Goal: Information Seeking & Learning: Learn about a topic

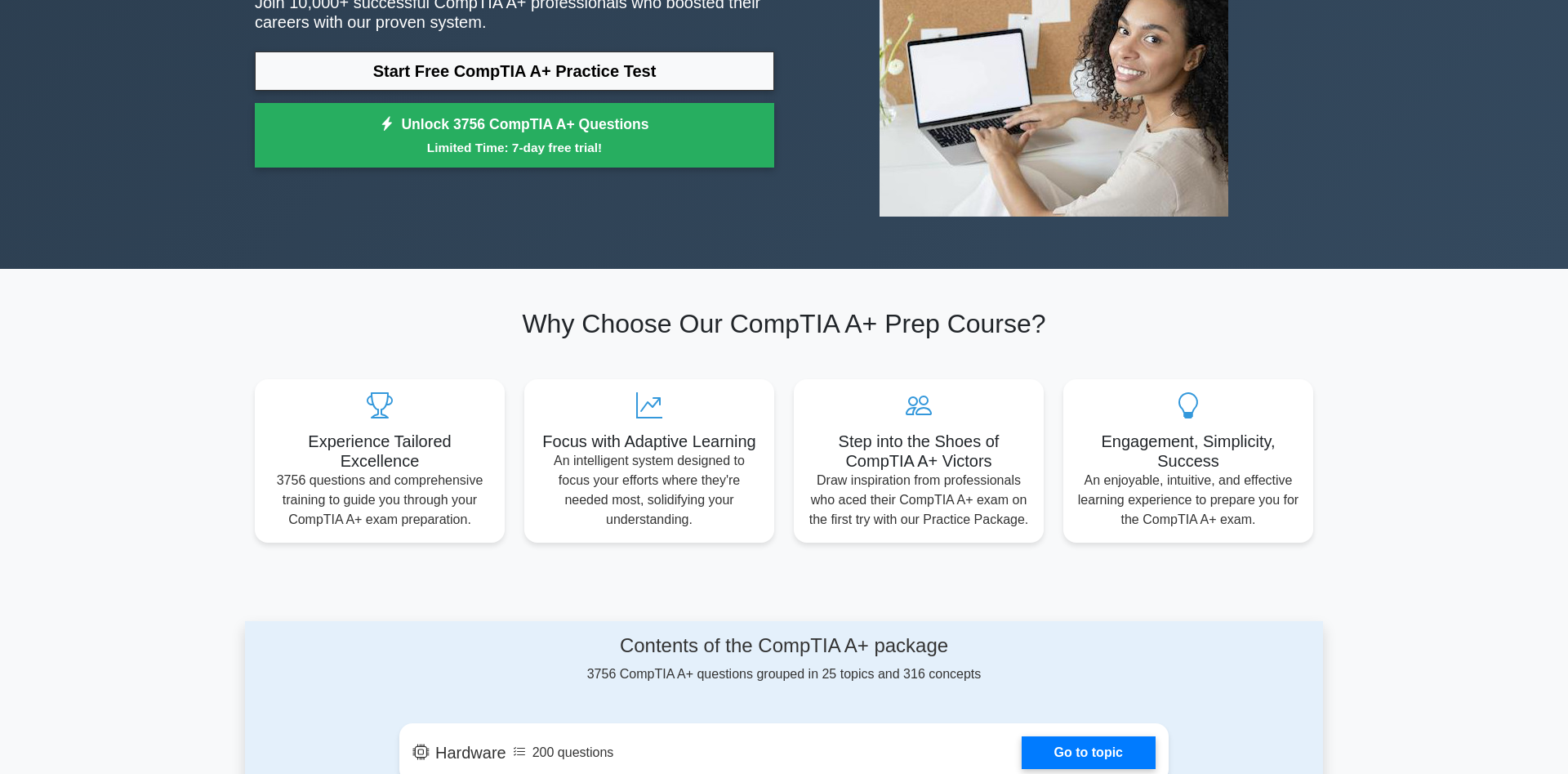
scroll to position [250, 0]
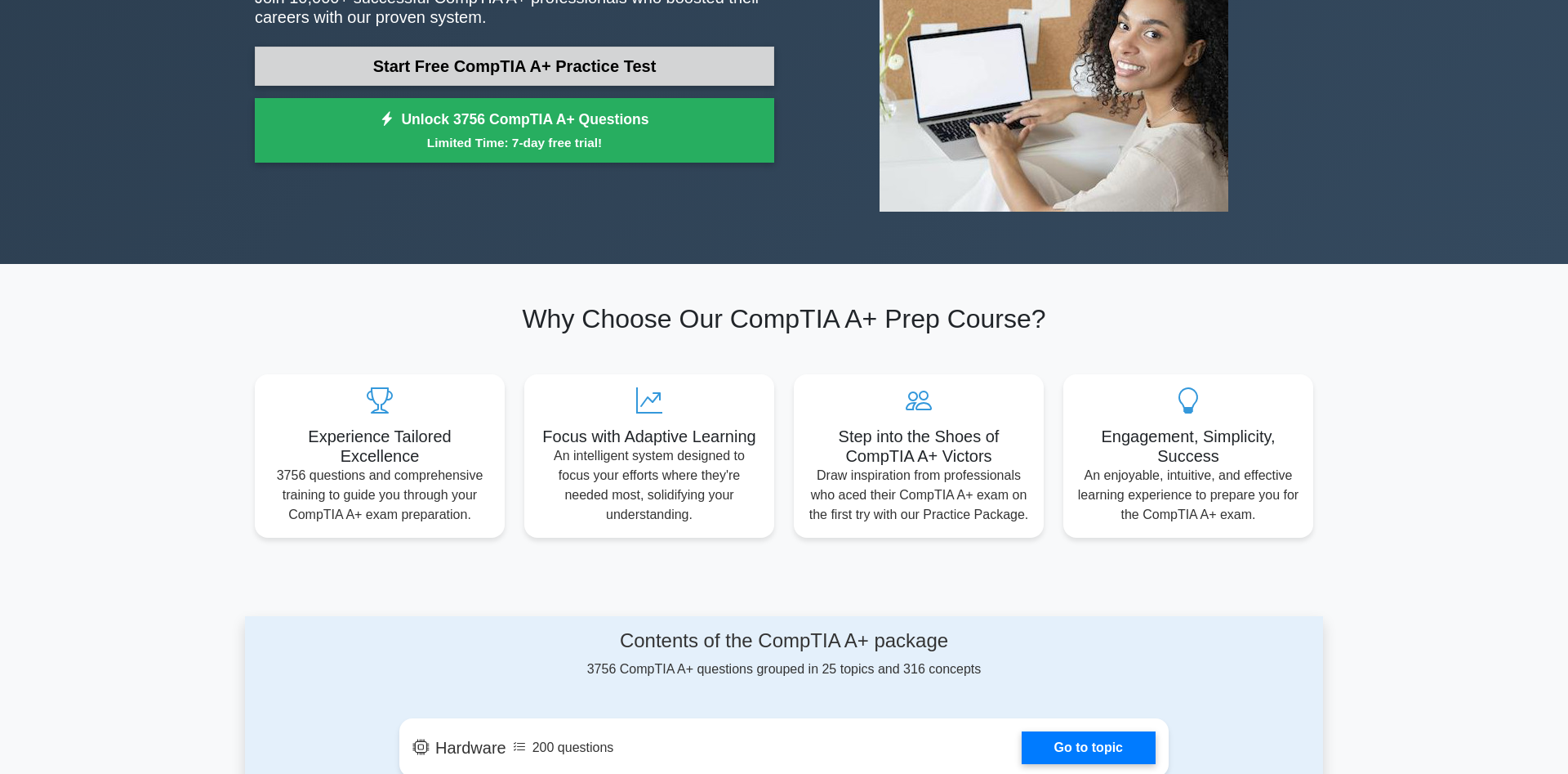
click at [665, 59] on link "Start Free CompTIA A+ Practice Test" at bounding box center [514, 66] width 520 height 39
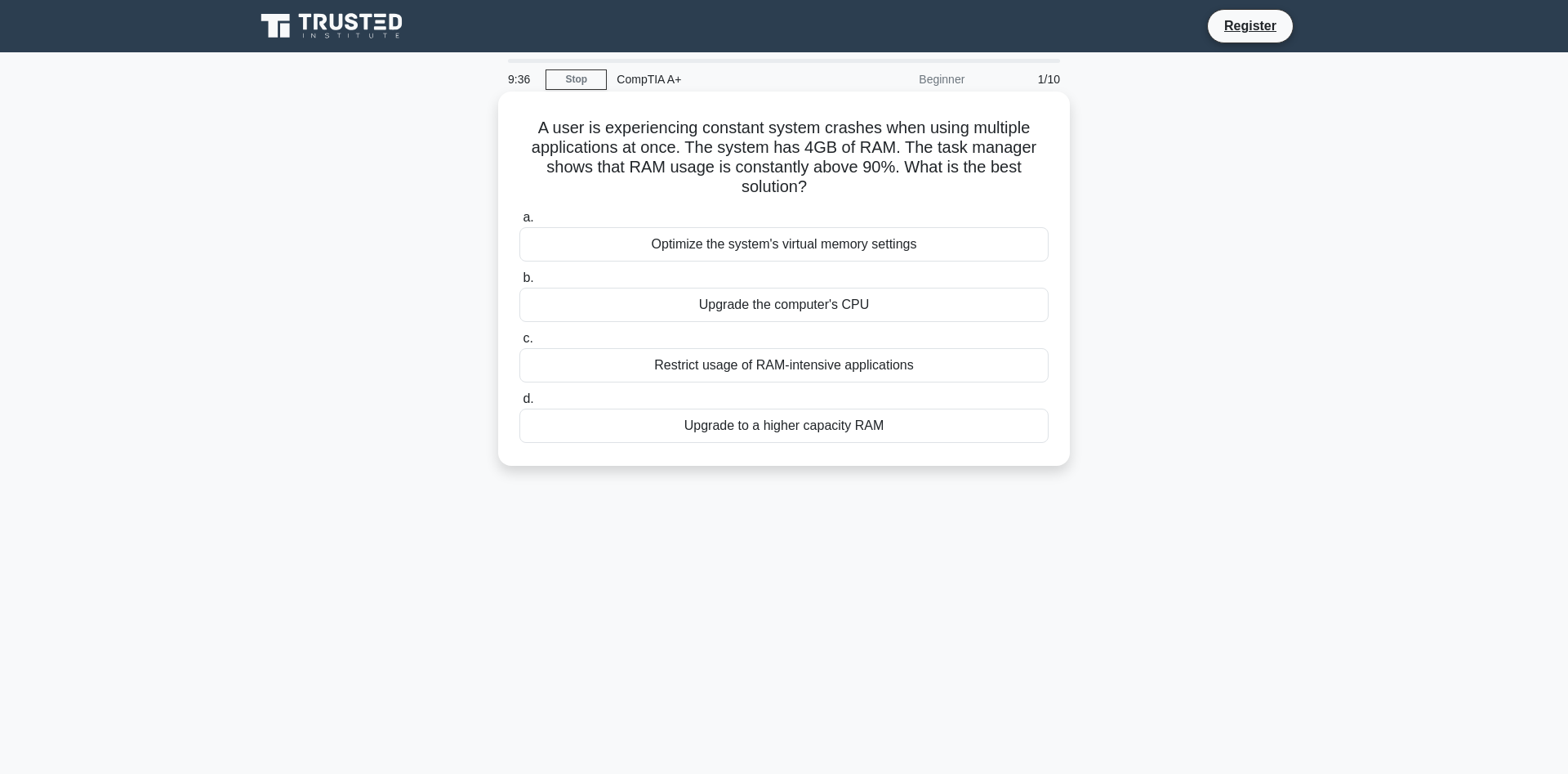
click at [743, 434] on div "Upgrade to a higher capacity RAM" at bounding box center [784, 426] width 529 height 35
click at [520, 404] on input "d. Upgrade to a higher capacity RAM" at bounding box center [520, 400] width 0 height 11
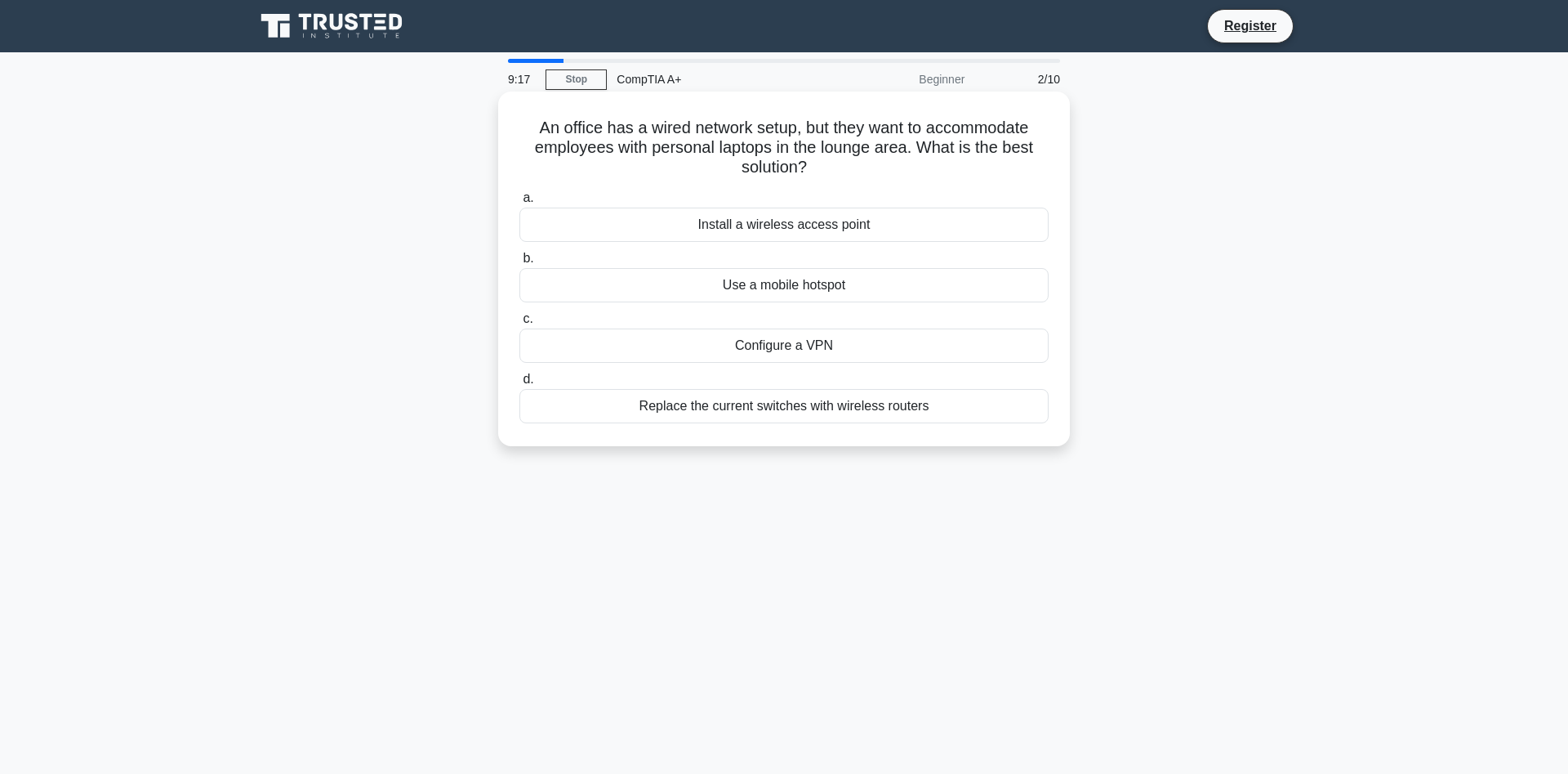
click at [825, 227] on div "Install a wireless access point" at bounding box center [784, 225] width 529 height 35
click at [520, 204] on input "a. Install a wireless access point" at bounding box center [520, 198] width 0 height 11
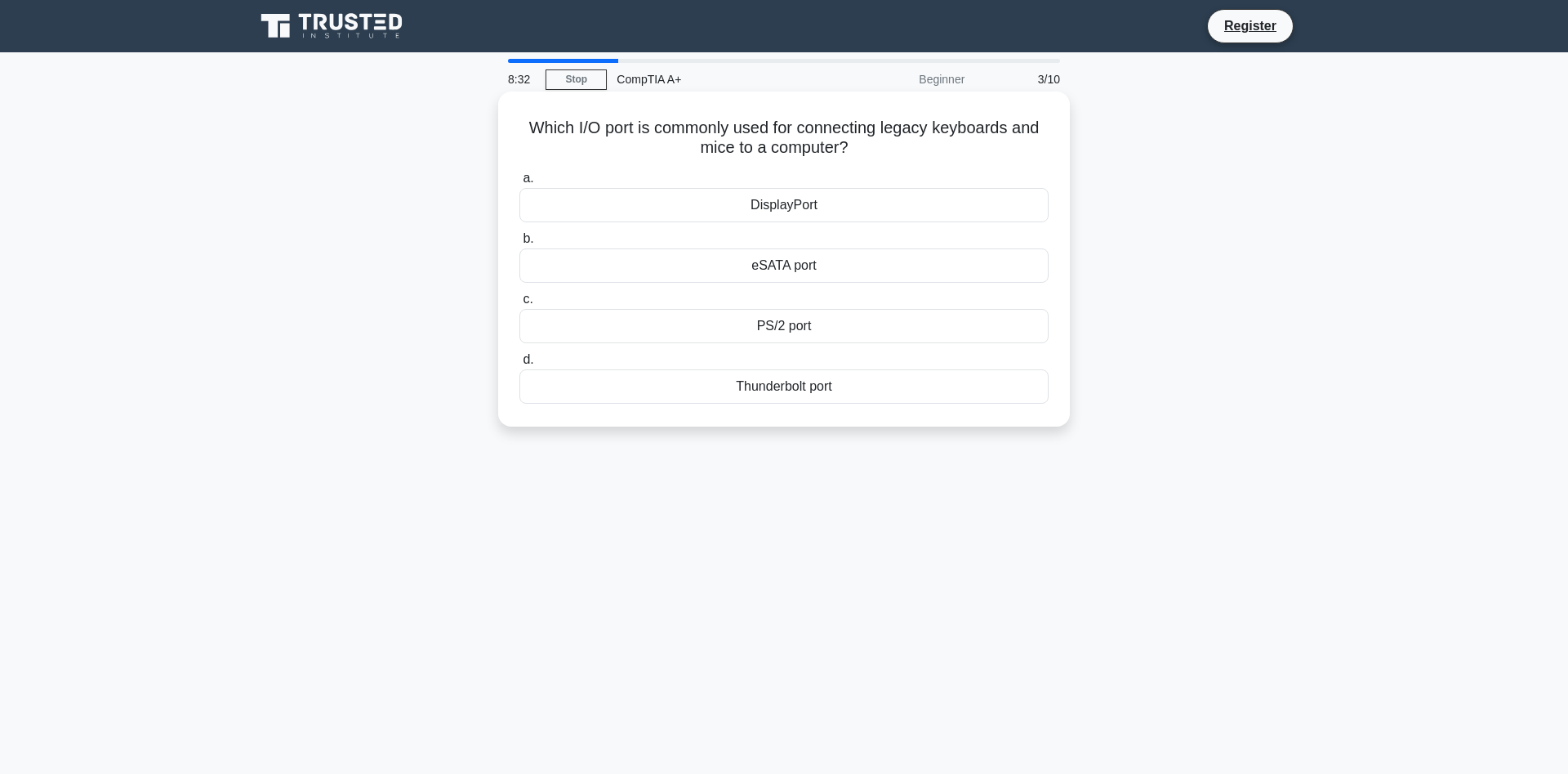
click at [753, 332] on div "PS/2 port" at bounding box center [784, 326] width 529 height 35
click at [520, 305] on input "c. PS/2 port" at bounding box center [520, 299] width 0 height 11
click at [818, 332] on div "Turn off display" at bounding box center [784, 326] width 529 height 35
click at [520, 305] on input "c. Turn off display" at bounding box center [520, 299] width 0 height 11
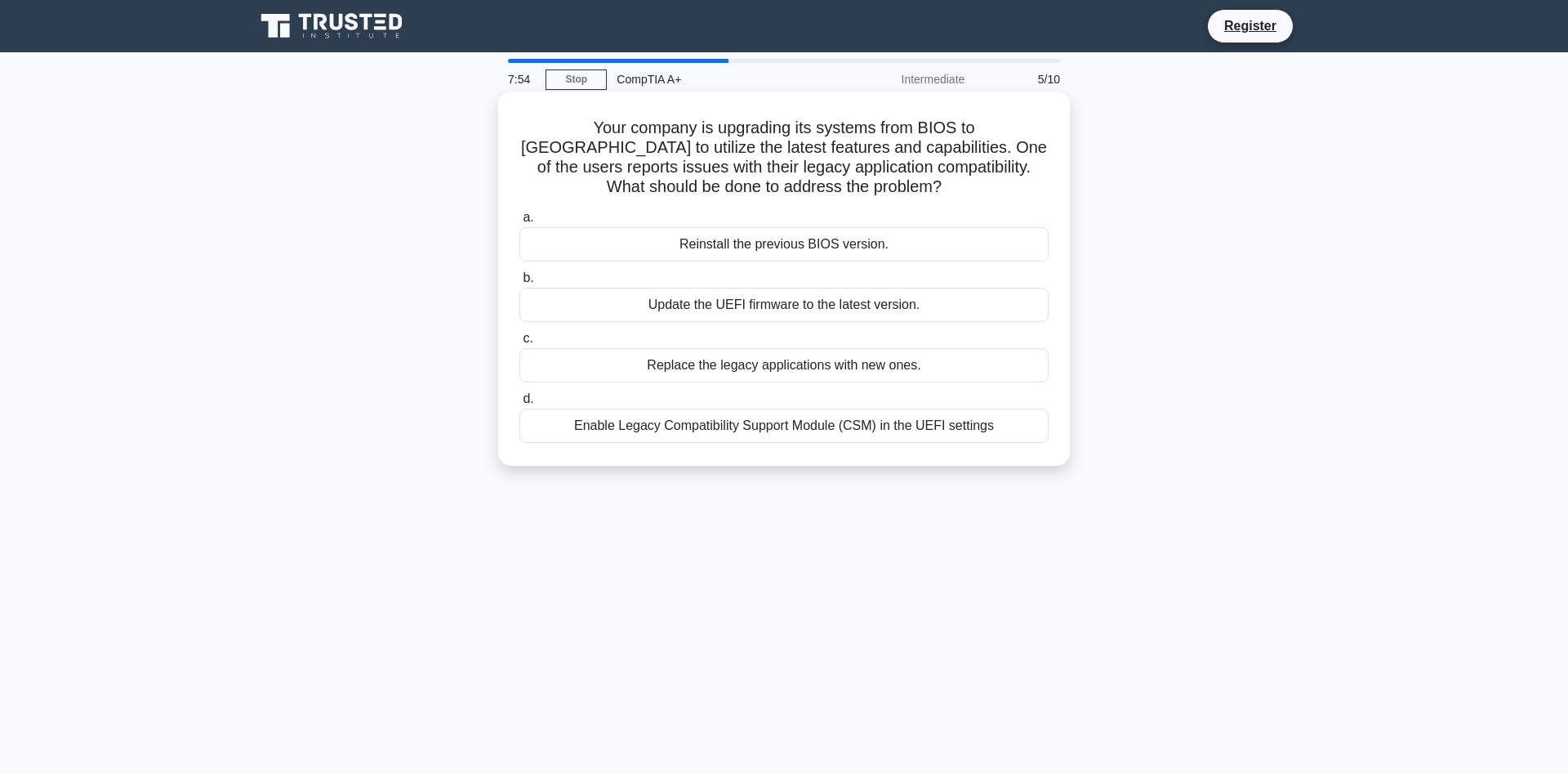
click at [742, 433] on div "Enable Legacy Compatibility Support Module (CSM) in the UEFI settings" at bounding box center [784, 426] width 529 height 35
click at [520, 404] on input "d. Enable Legacy Compatibility Support Module (CSM) in the UEFI settings" at bounding box center [520, 400] width 0 height 11
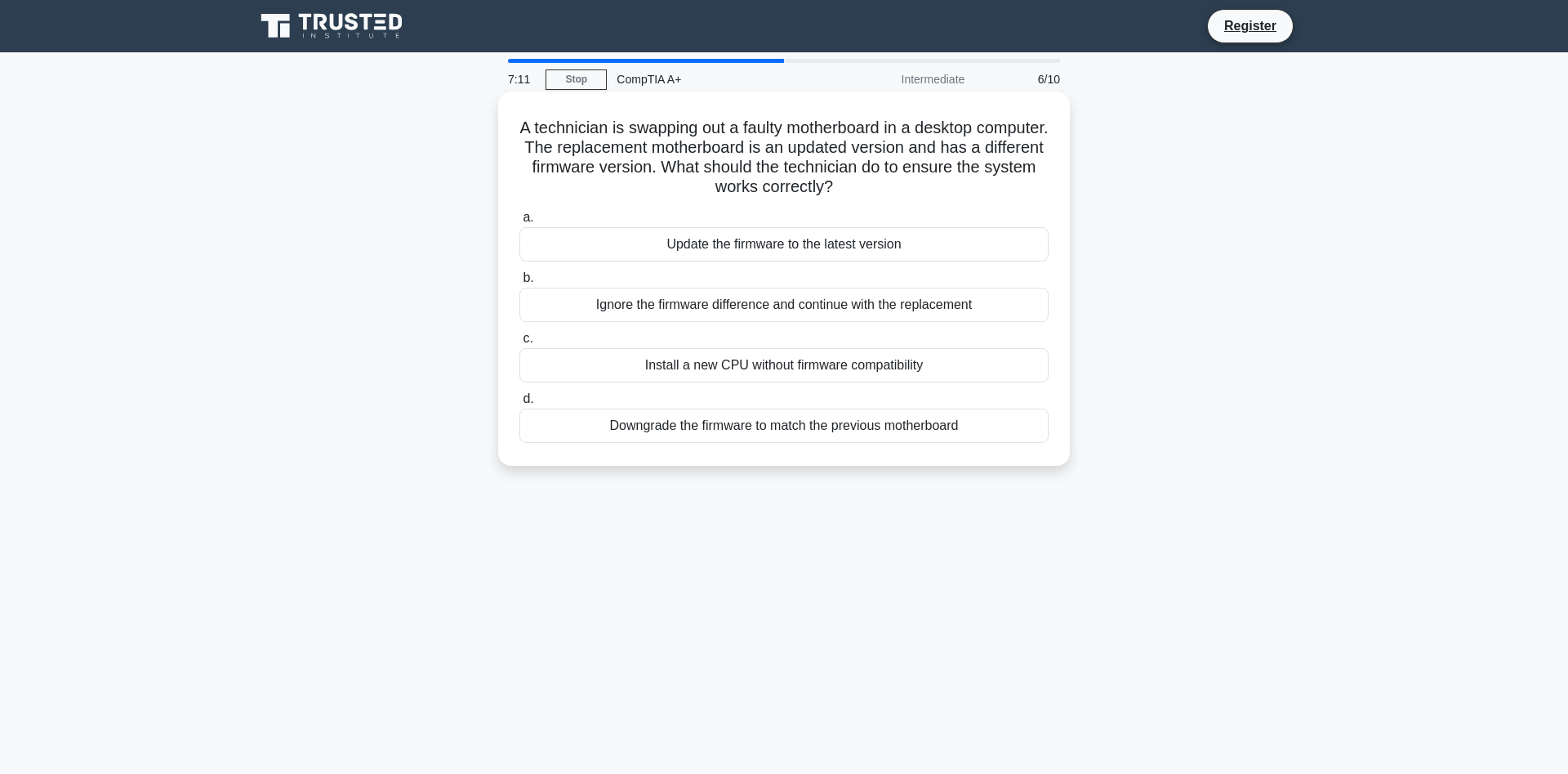
click at [715, 250] on div "Update the firmware to the latest version" at bounding box center [784, 245] width 529 height 35
click at [520, 223] on input "a. Update the firmware to the latest version" at bounding box center [520, 218] width 0 height 11
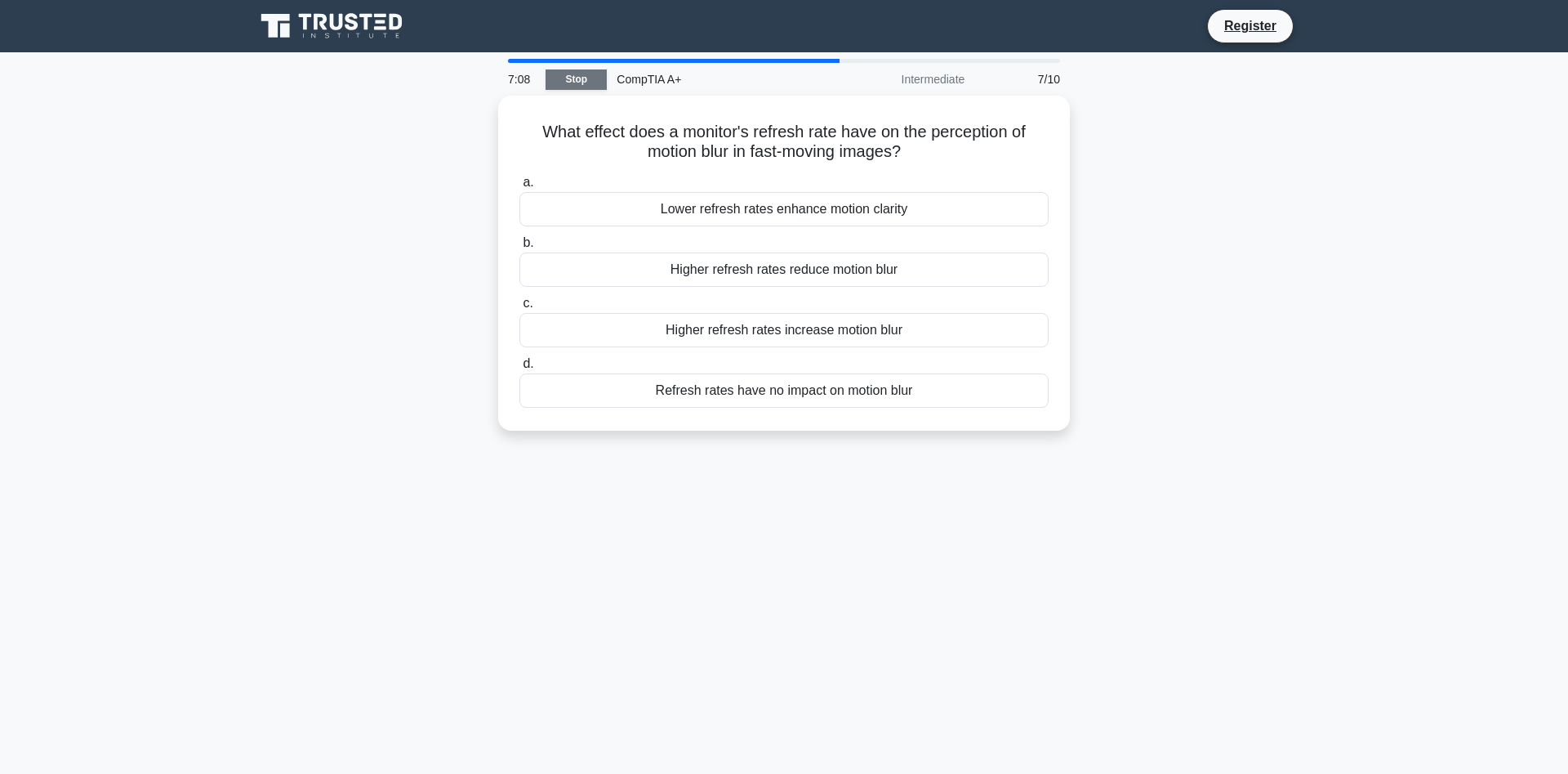
click at [589, 81] on link "Stop" at bounding box center [576, 79] width 61 height 20
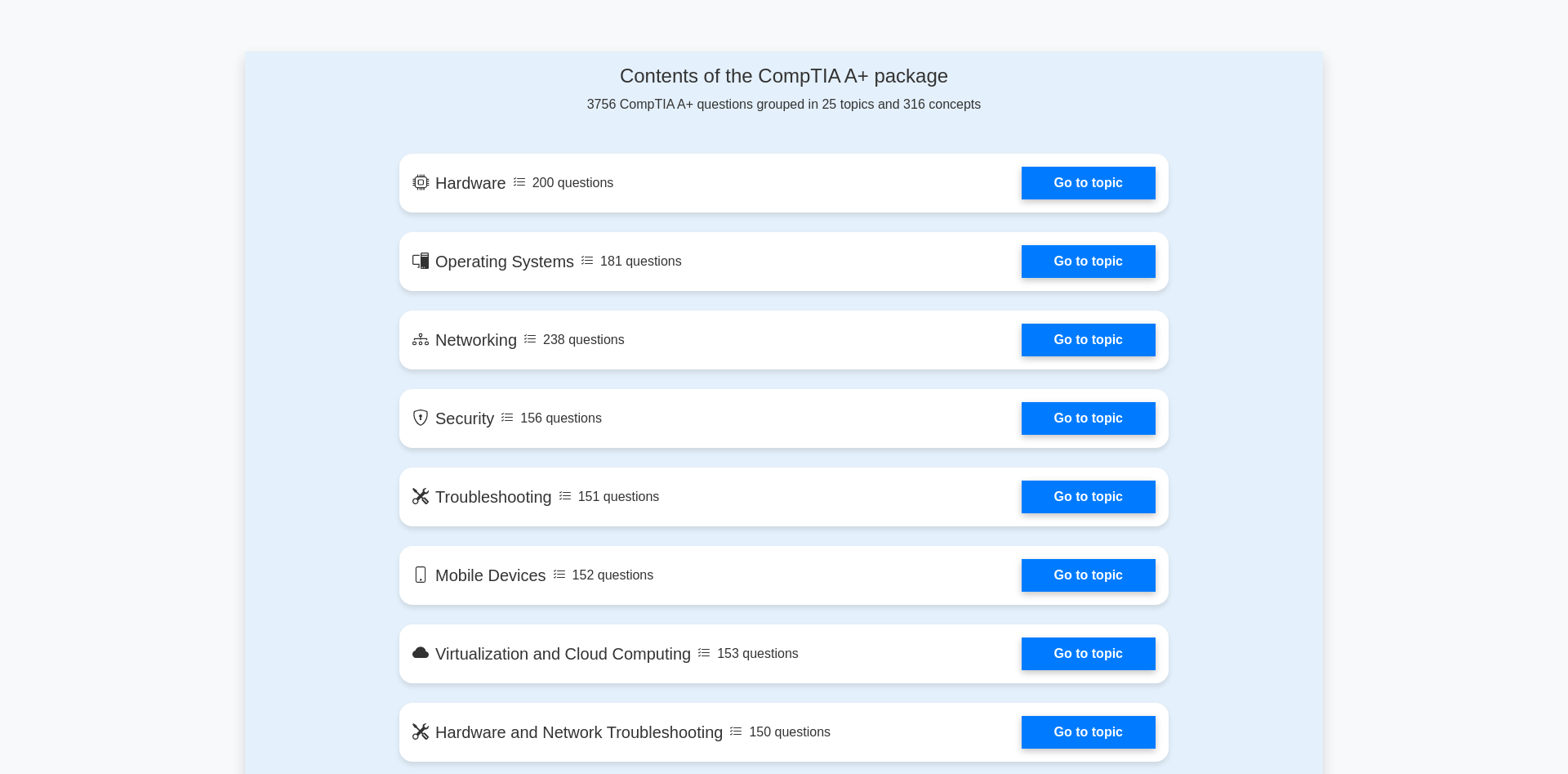
scroll to position [750, 0]
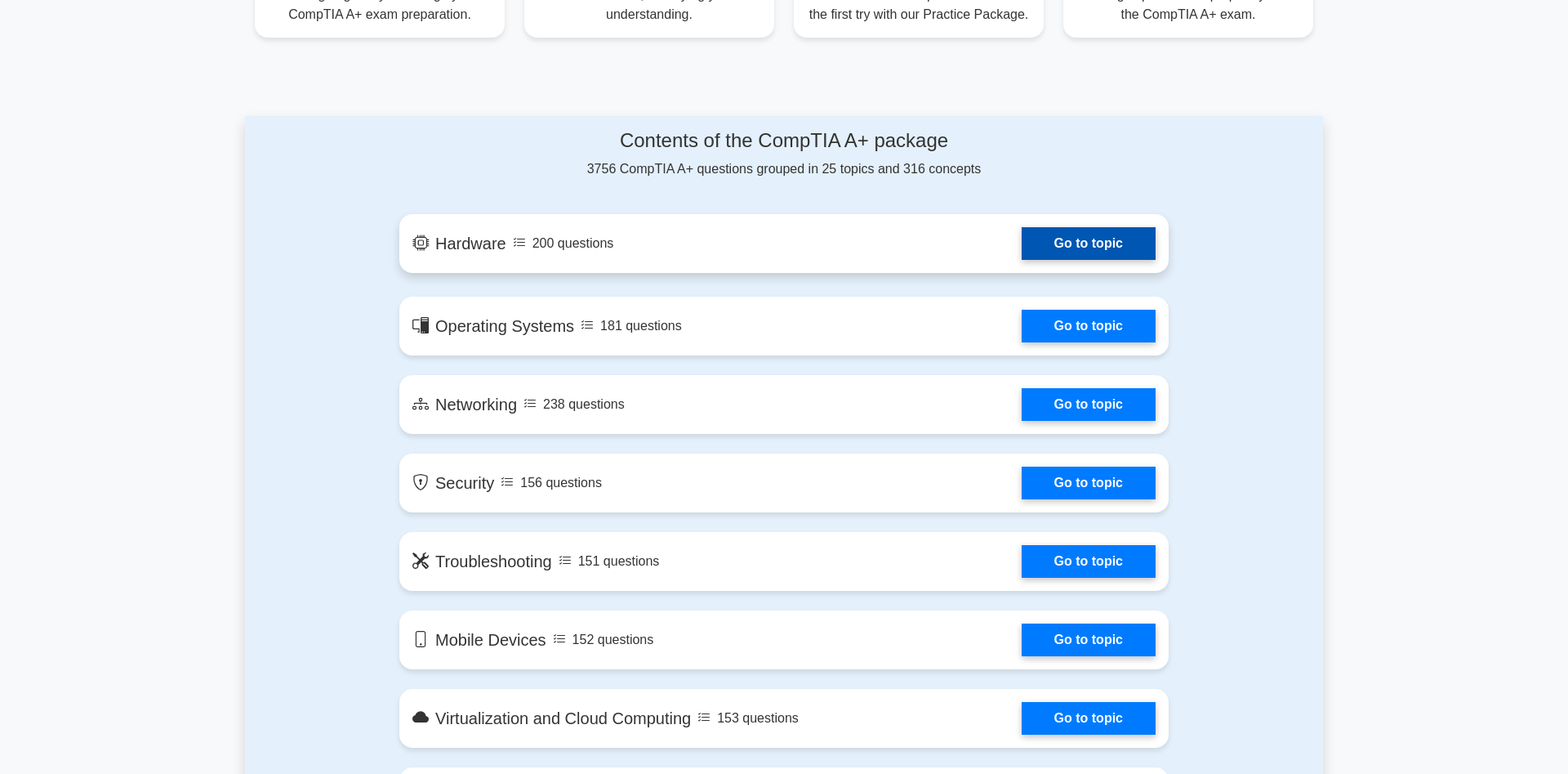
click at [1063, 250] on link "Go to topic" at bounding box center [1088, 244] width 134 height 33
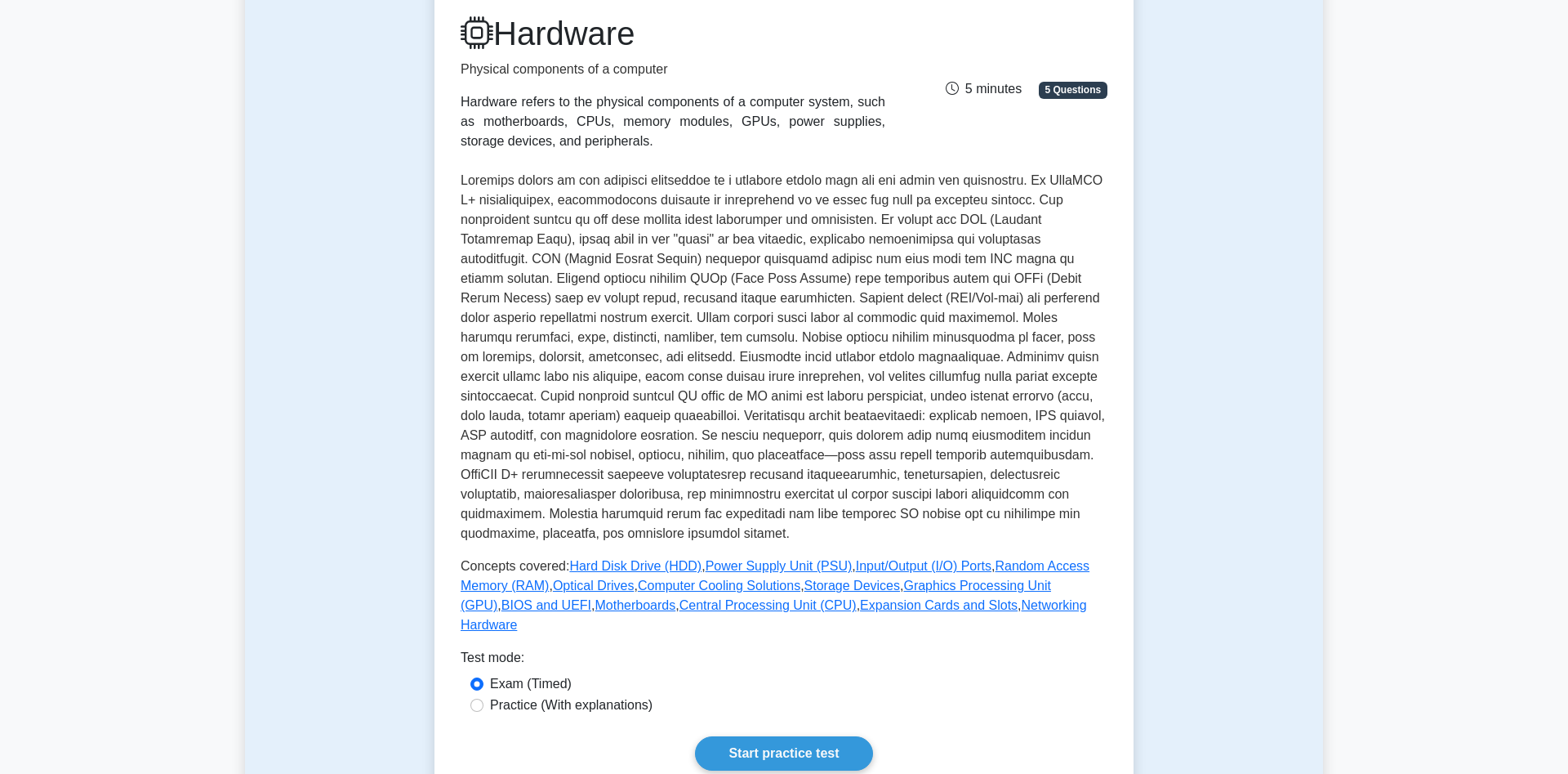
scroll to position [250, 0]
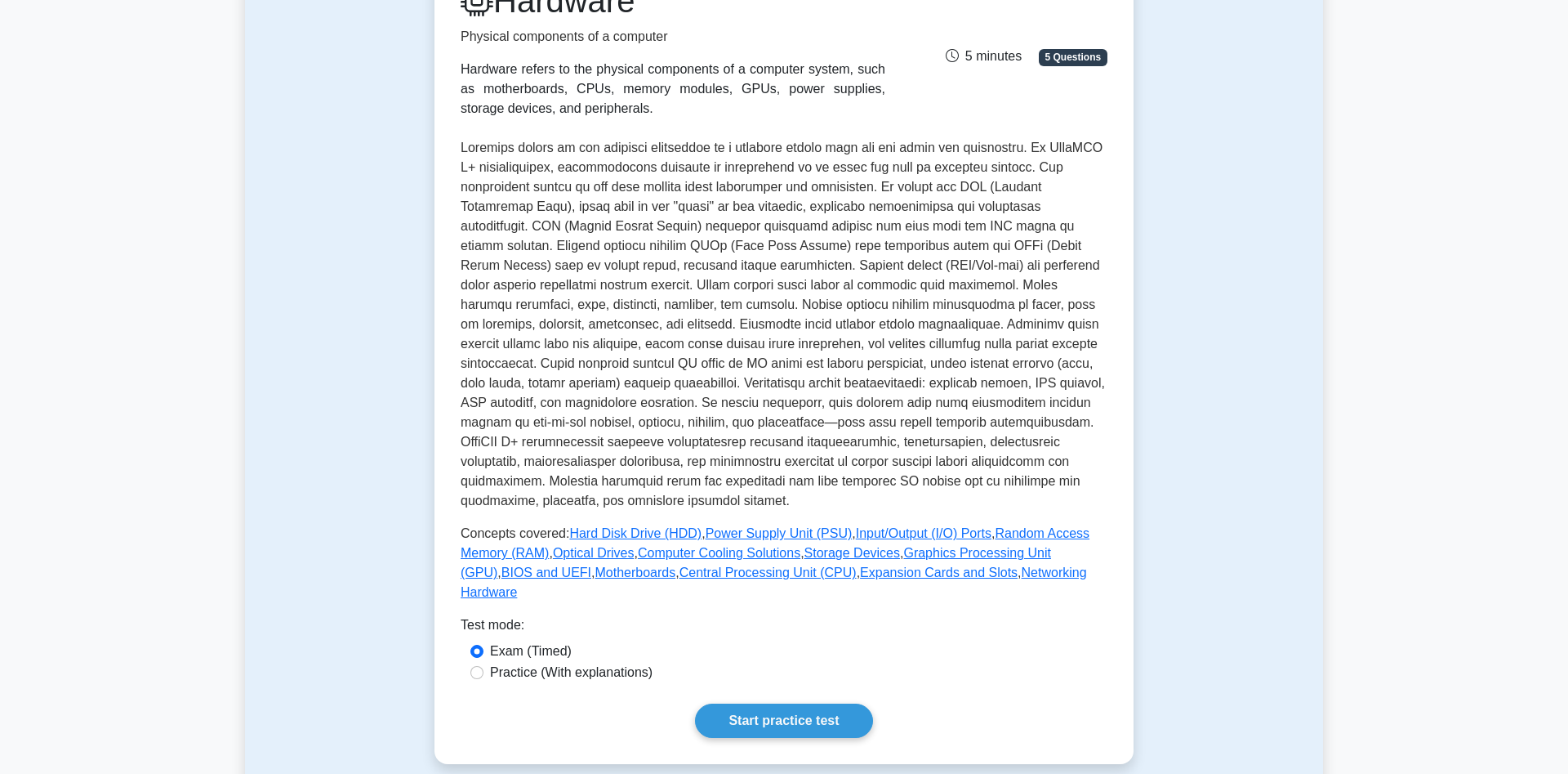
click at [502, 663] on label "Practice (With explanations)" at bounding box center [571, 672] width 162 height 19
click at [483, 666] on input "Practice (With explanations)" at bounding box center [477, 673] width 13 height 13
radio input "true"
click at [805, 704] on link "Start practice test" at bounding box center [784, 721] width 177 height 35
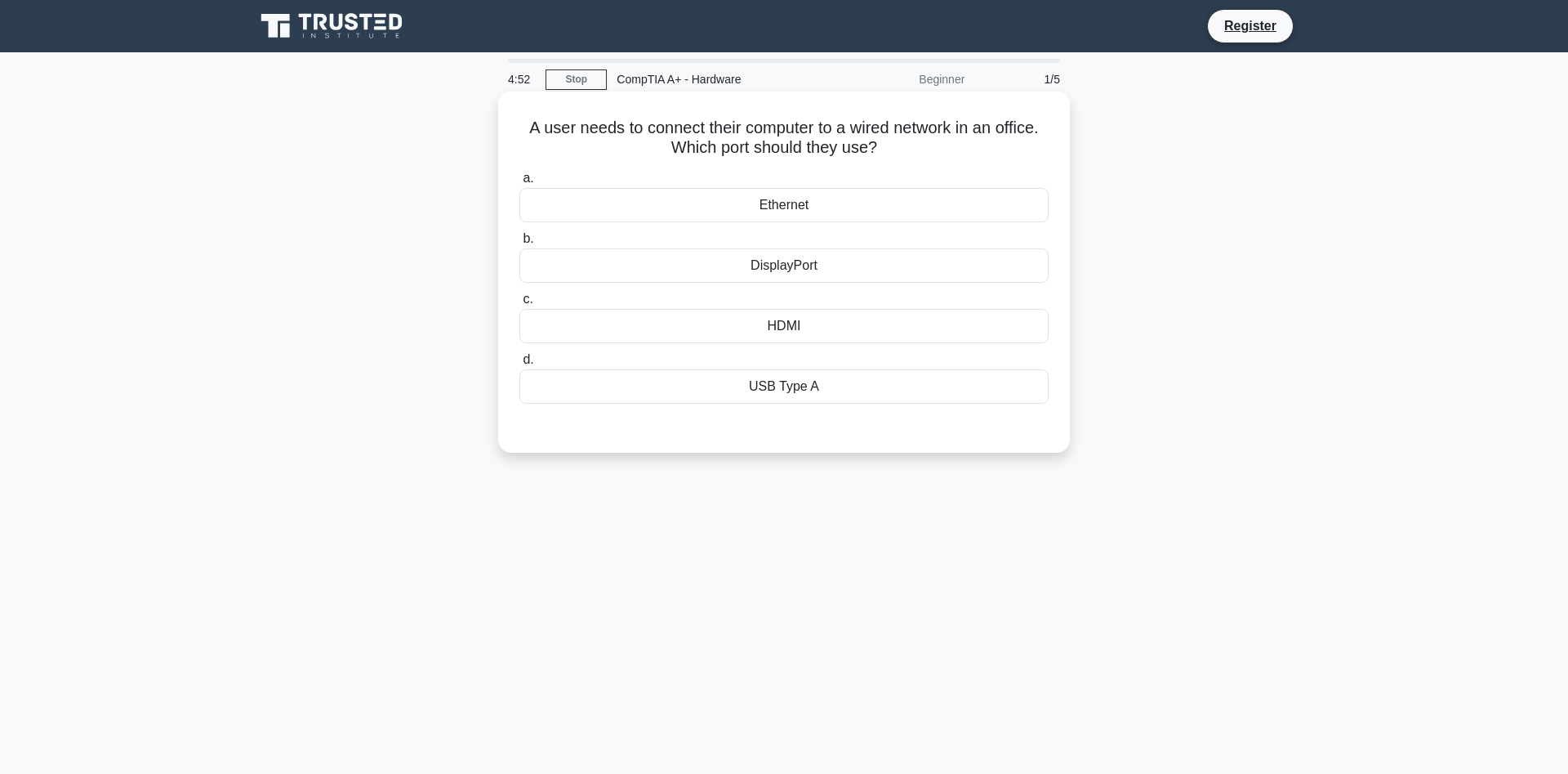
click at [807, 204] on div "Ethernet" at bounding box center [784, 205] width 529 height 35
click at [520, 183] on input "a. Ethernet" at bounding box center [520, 179] width 0 height 11
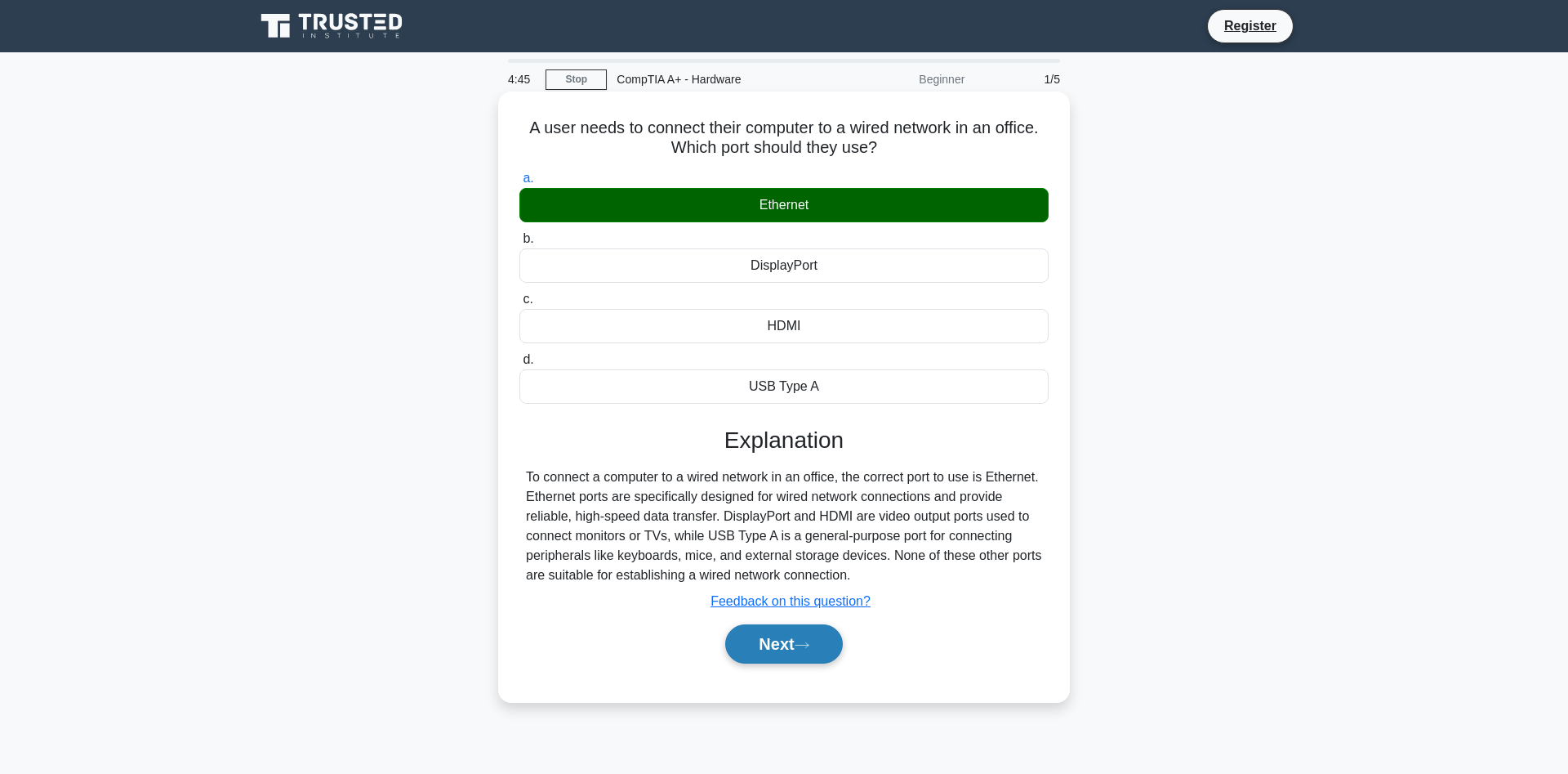
click at [774, 654] on button "Next" at bounding box center [784, 643] width 117 height 39
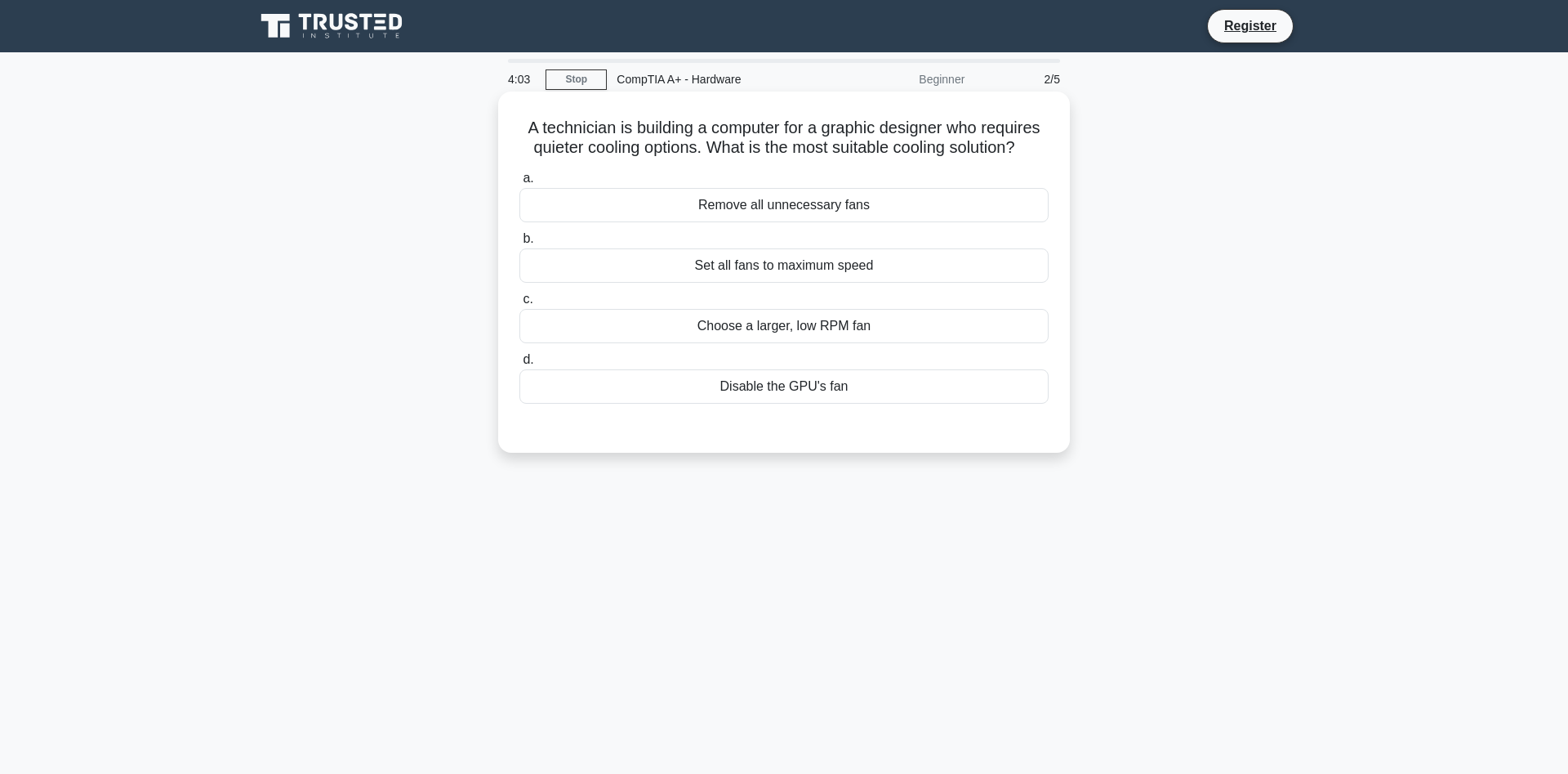
click at [684, 323] on div "Choose a larger, low RPM fan" at bounding box center [784, 326] width 529 height 35
click at [520, 305] on input "c. Choose a larger, low RPM fan" at bounding box center [520, 299] width 0 height 11
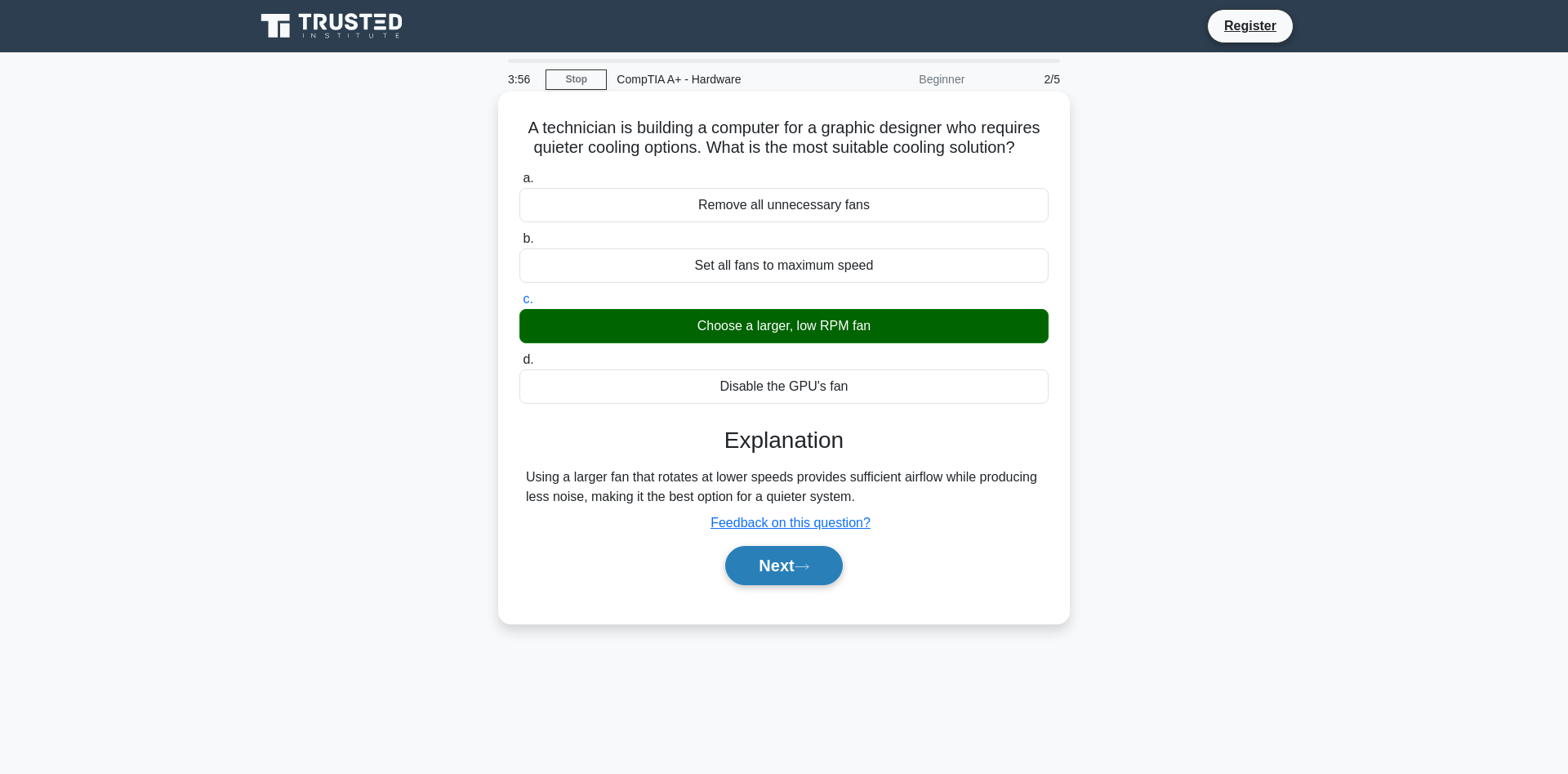
click at [763, 575] on button "Next" at bounding box center [784, 565] width 117 height 39
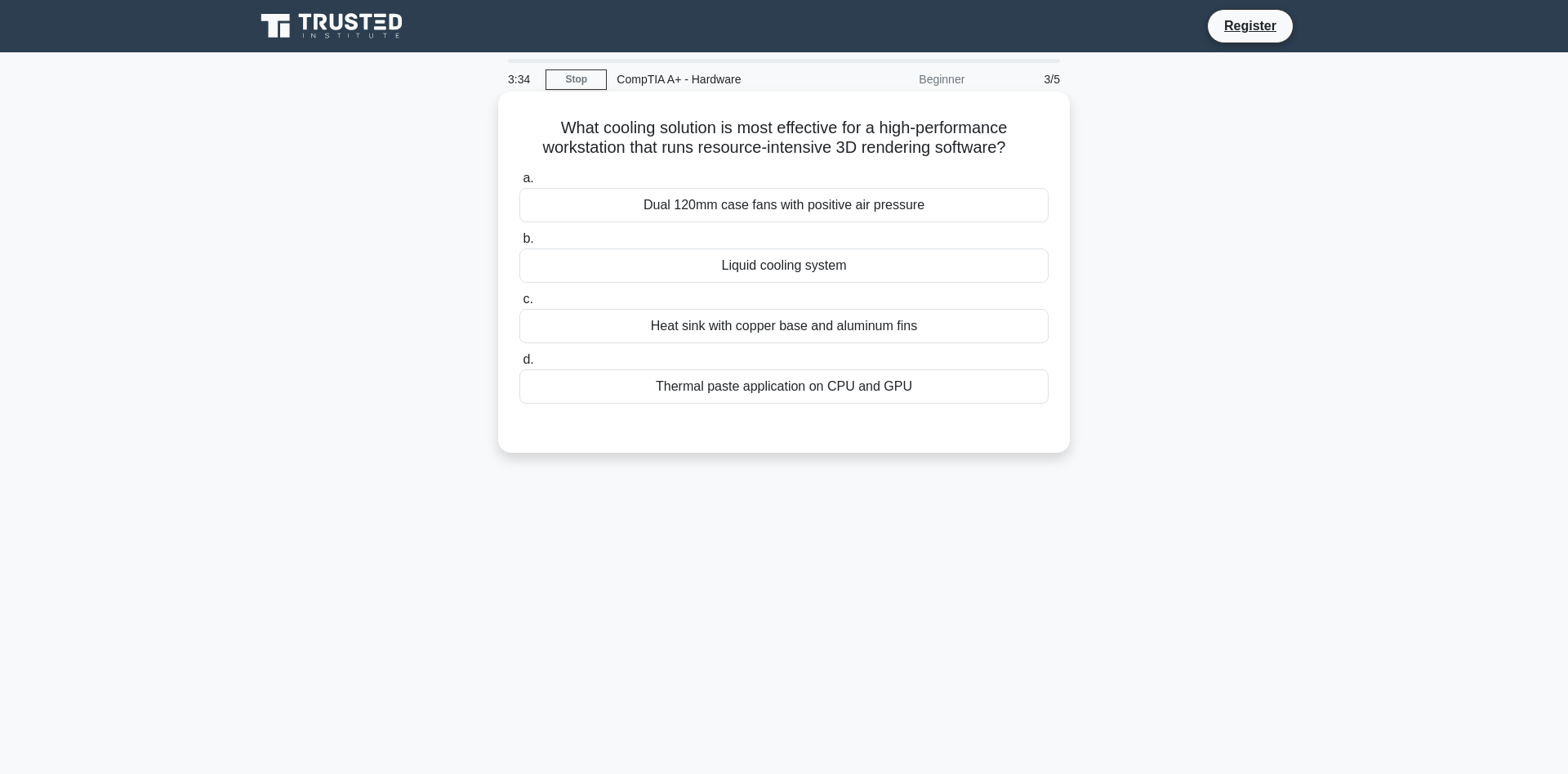
click at [810, 277] on div "Liquid cooling system" at bounding box center [784, 266] width 529 height 35
click at [520, 245] on input "b. Liquid cooling system" at bounding box center [520, 239] width 0 height 11
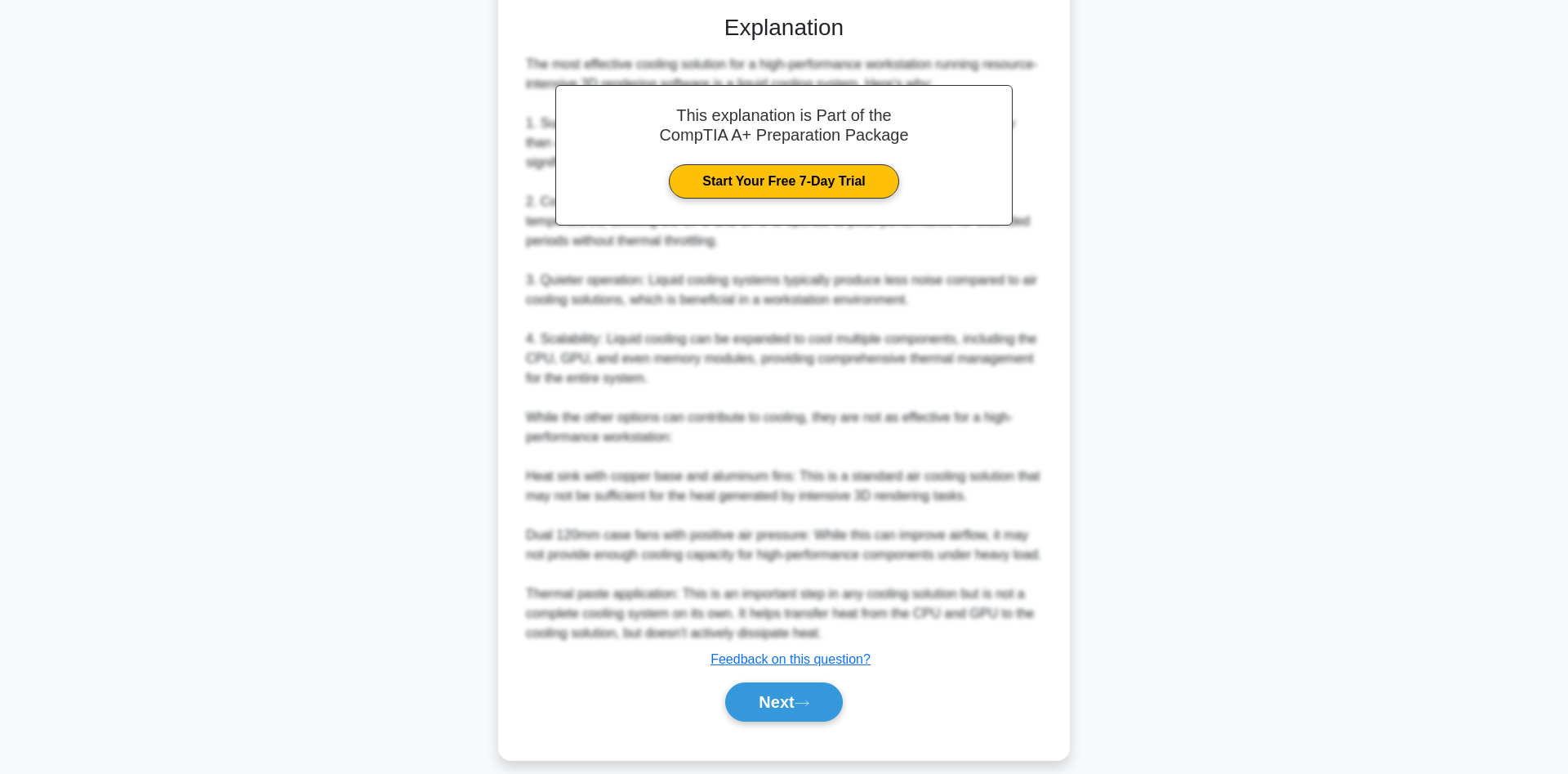
scroll to position [451, 0]
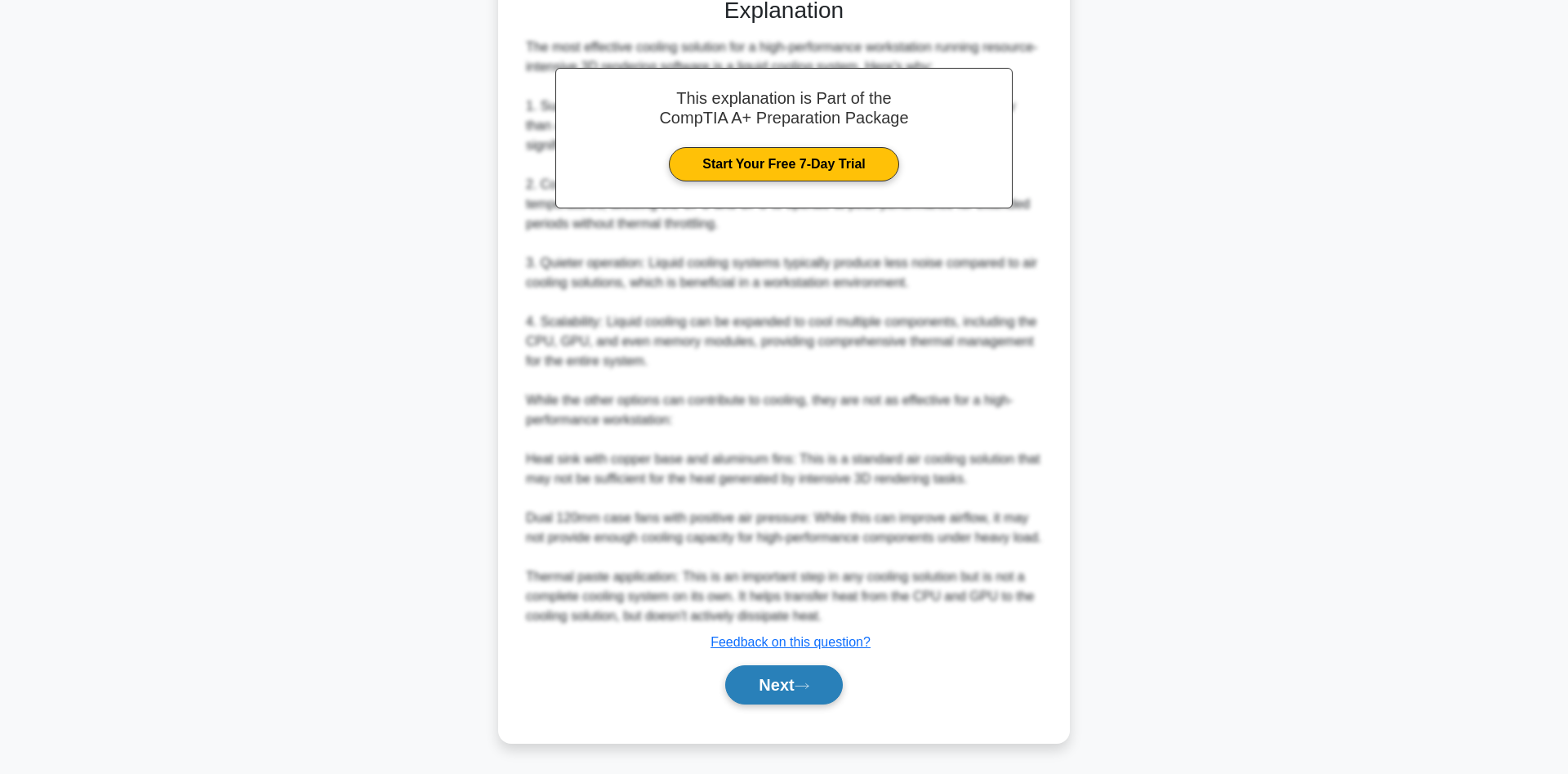
click at [764, 694] on button "Next" at bounding box center [784, 685] width 117 height 39
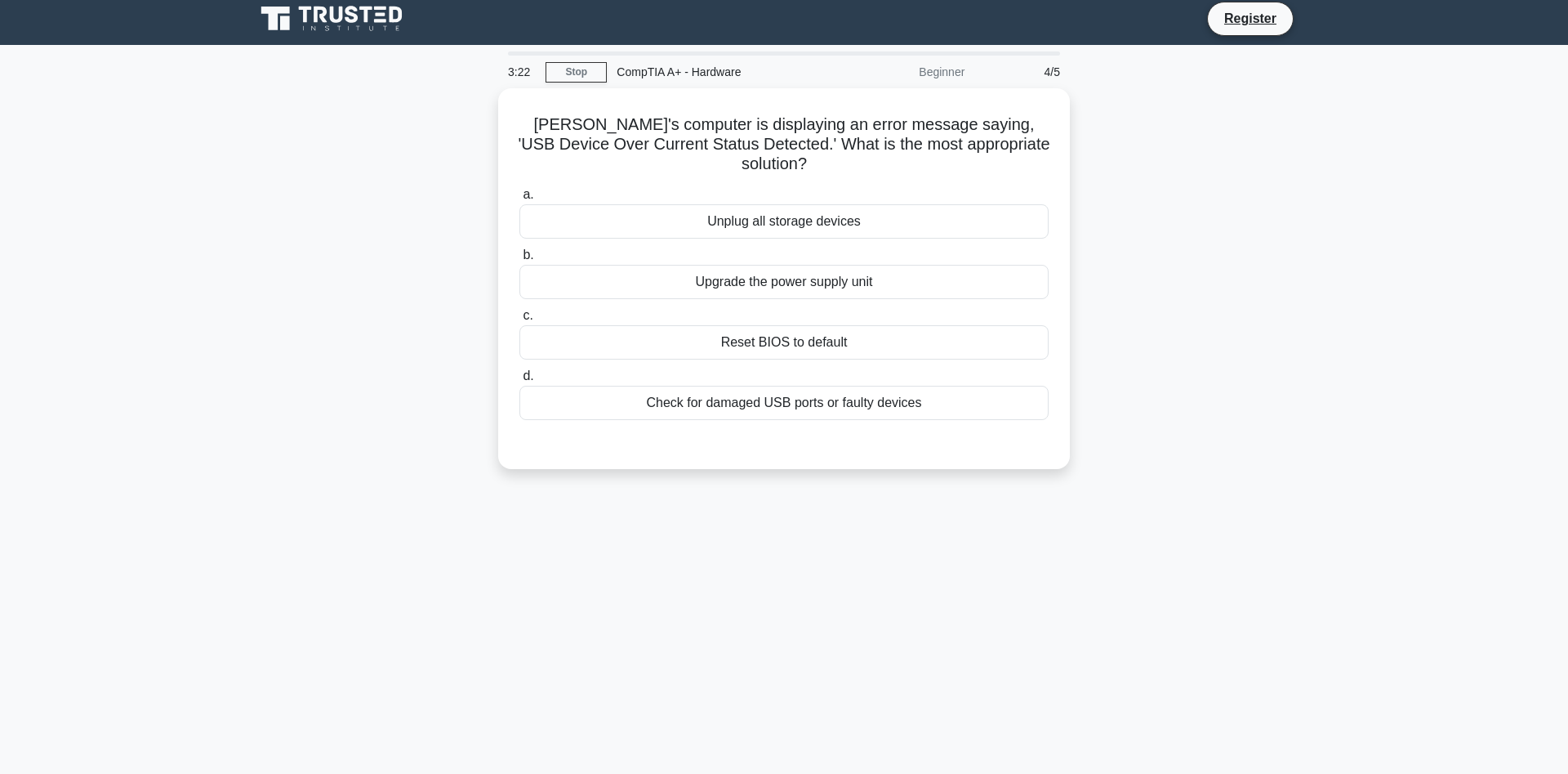
scroll to position [0, 0]
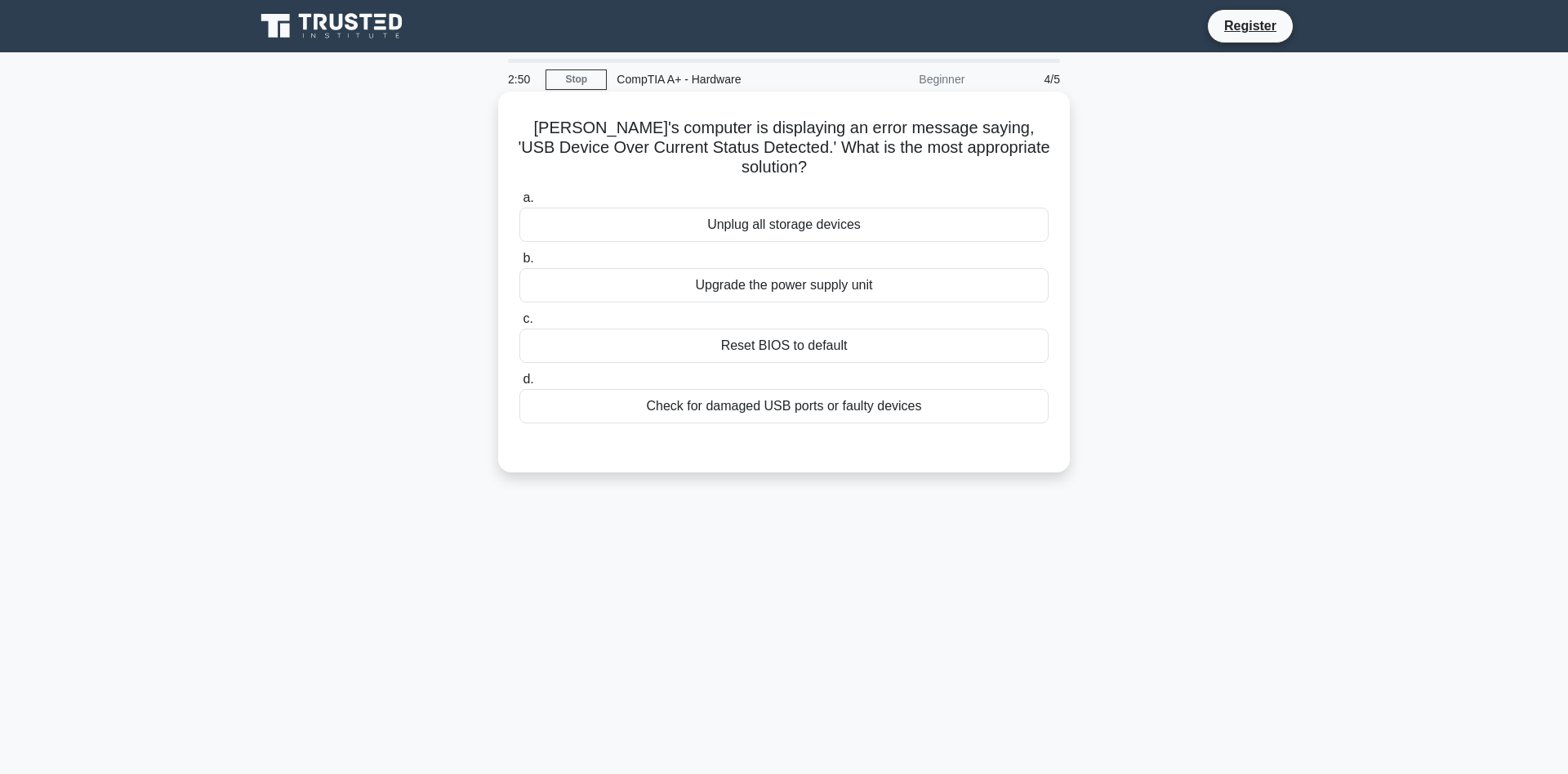
click at [687, 215] on div "Unplug all storage devices" at bounding box center [784, 225] width 529 height 35
click at [520, 204] on input "a. Unplug all storage devices" at bounding box center [520, 198] width 0 height 11
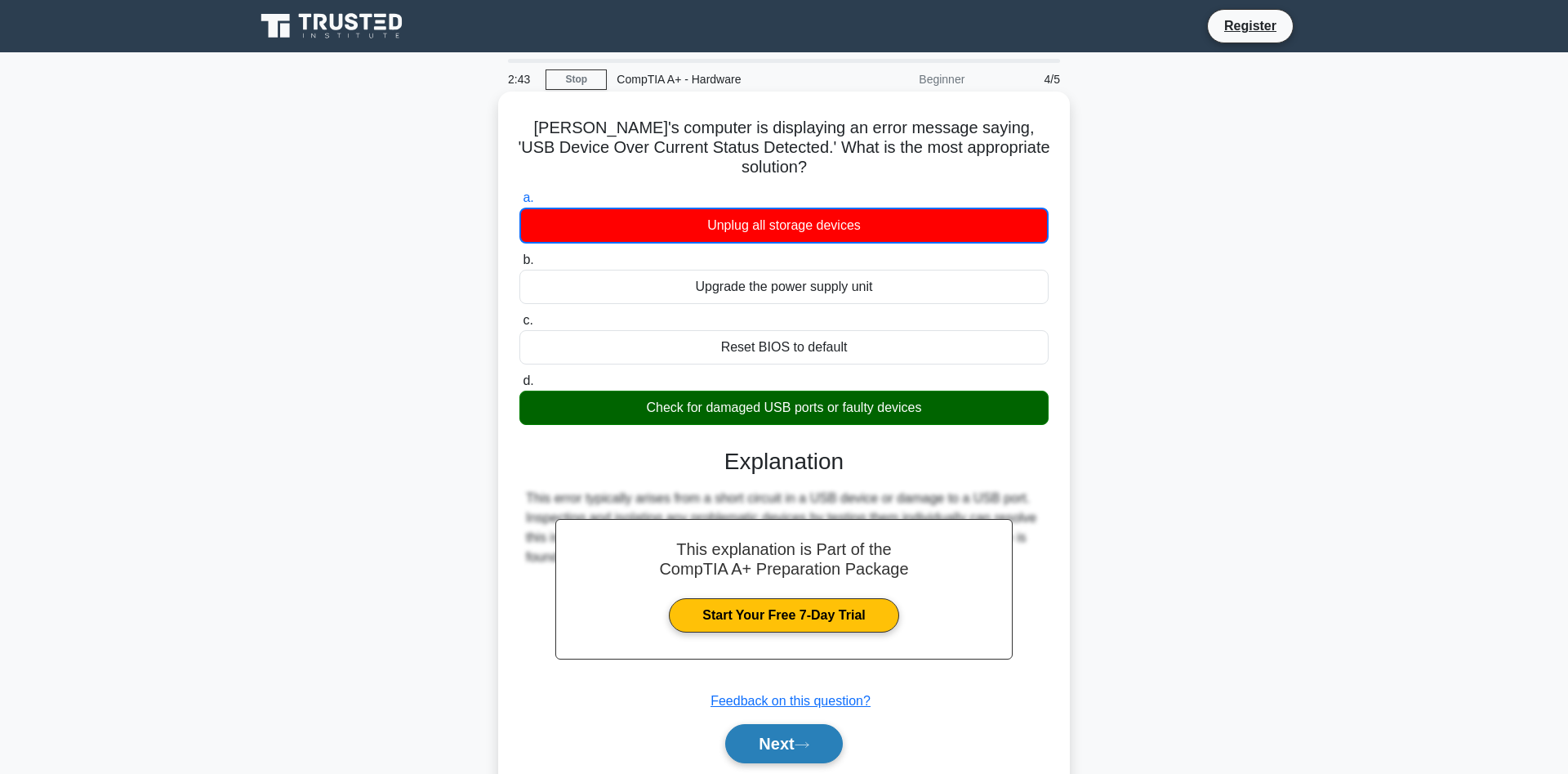
click at [760, 731] on button "Next" at bounding box center [784, 743] width 117 height 39
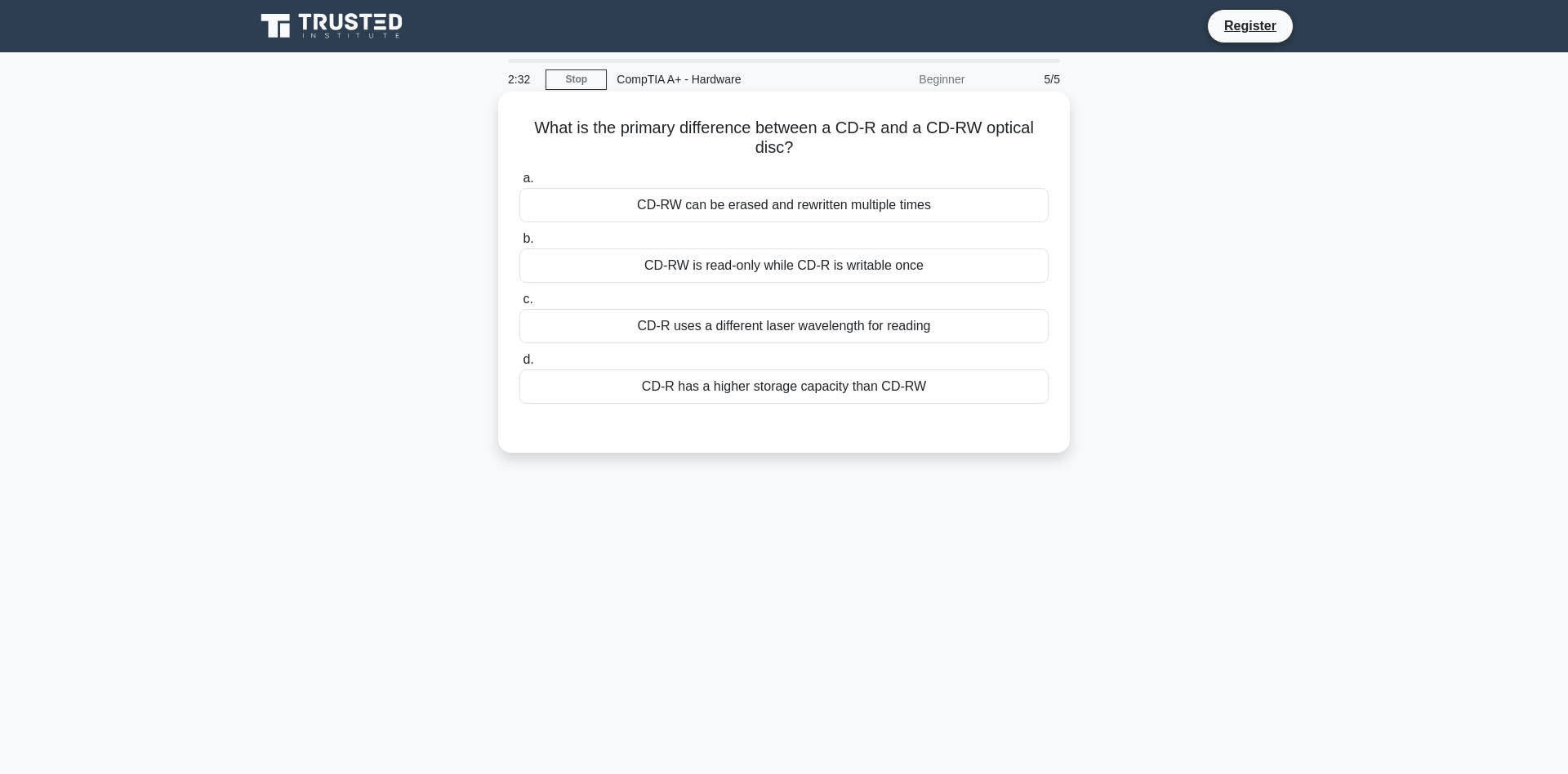
click at [733, 205] on div "CD-RW can be erased and rewritten multiple times" at bounding box center [784, 205] width 529 height 35
click at [520, 183] on input "a. CD-RW can be erased and rewritten multiple times" at bounding box center [520, 179] width 0 height 11
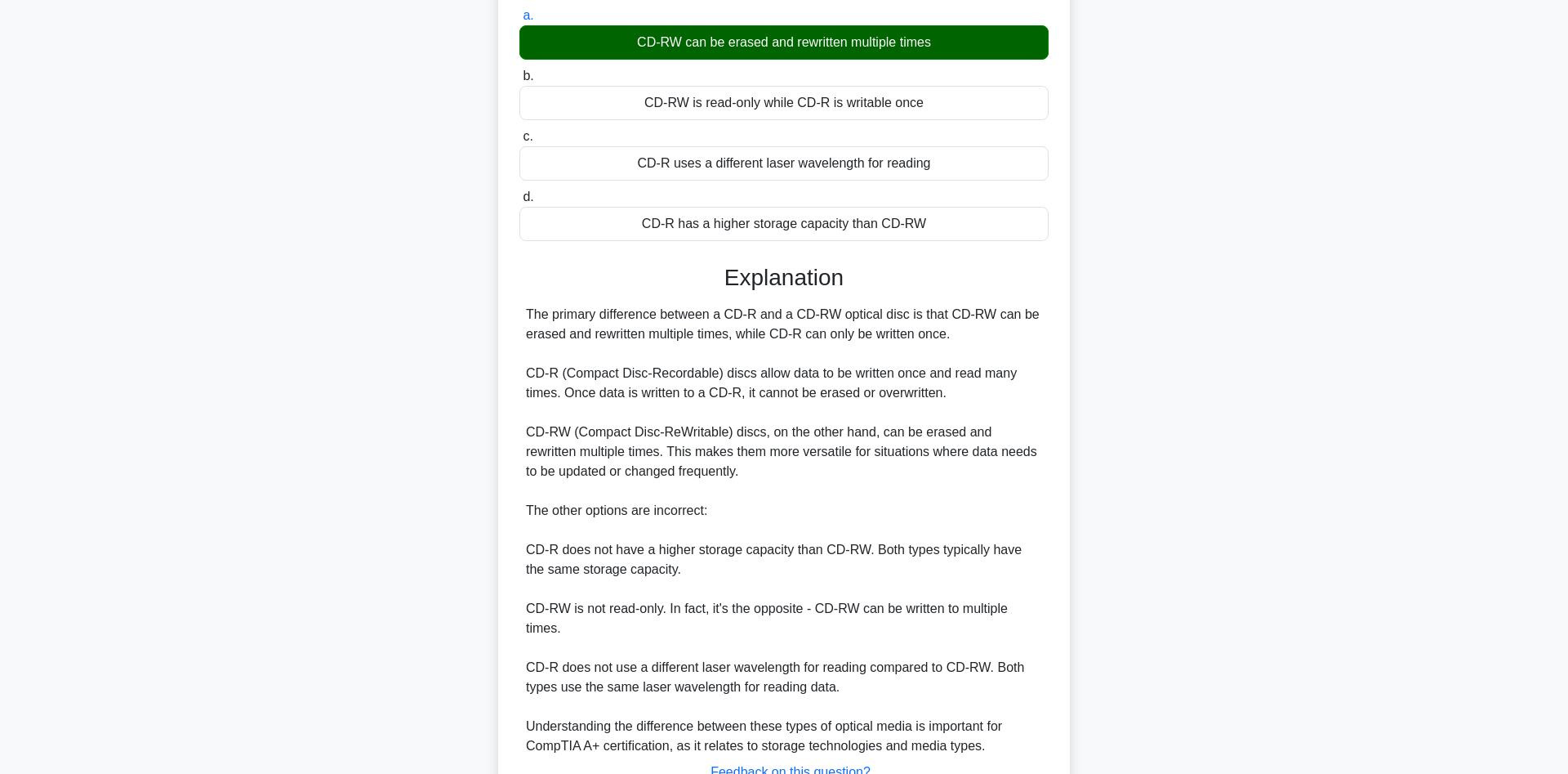
scroll to position [294, 0]
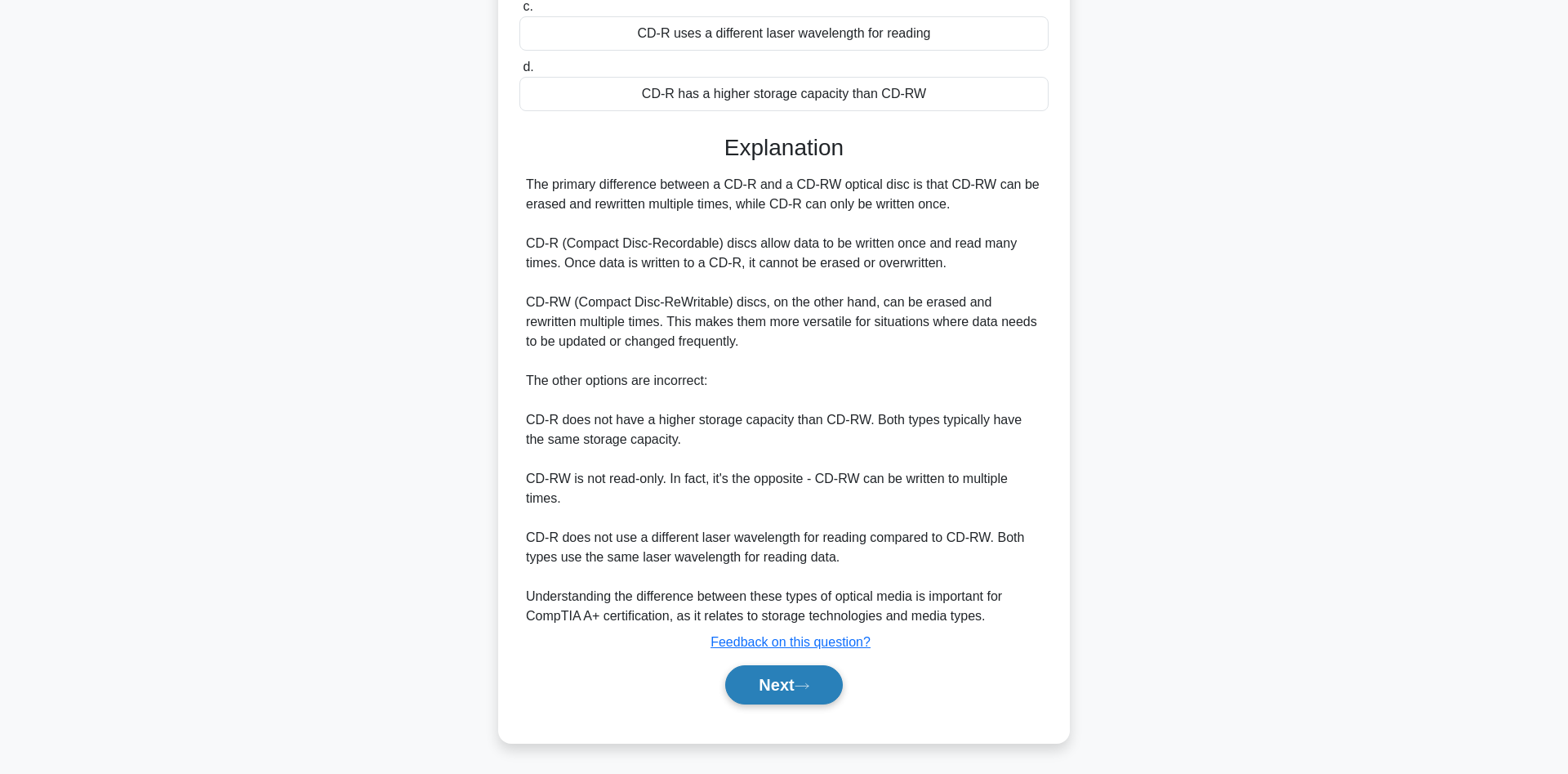
drag, startPoint x: 771, startPoint y: 692, endPoint x: 761, endPoint y: 686, distance: 11.7
click at [773, 691] on button "Next" at bounding box center [784, 685] width 117 height 39
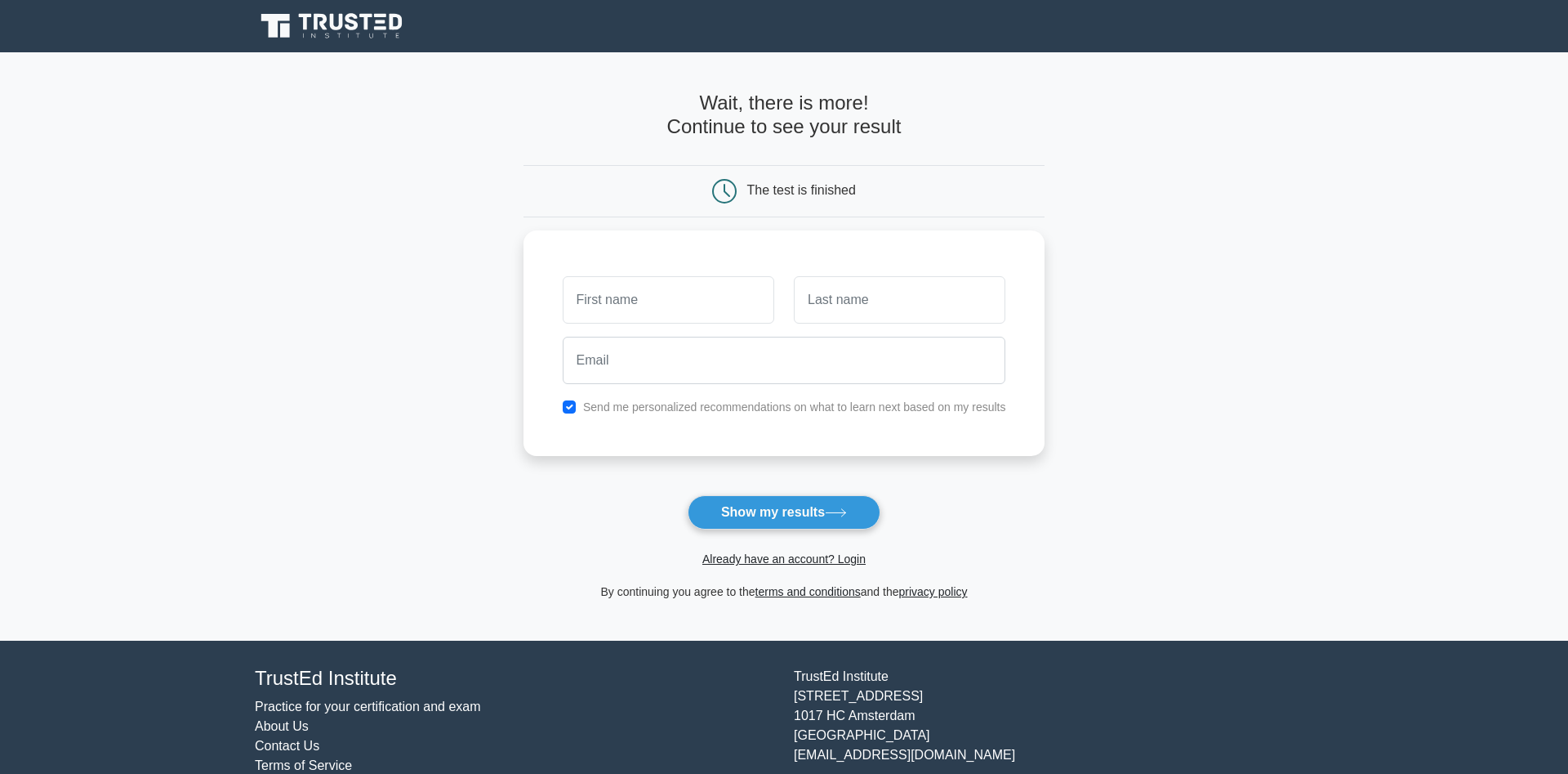
click at [365, 32] on icon at bounding box center [333, 26] width 157 height 31
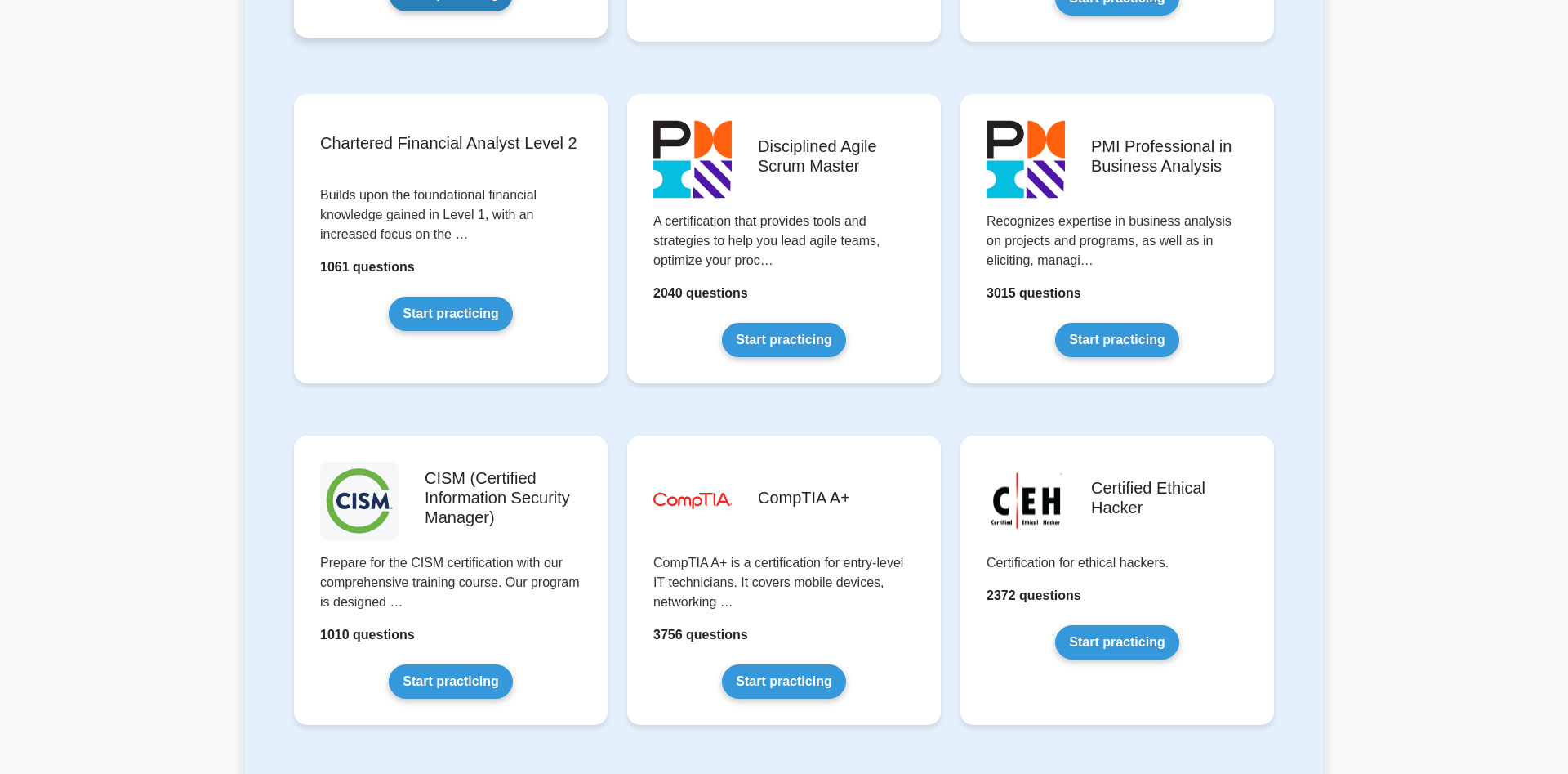
scroll to position [2001, 0]
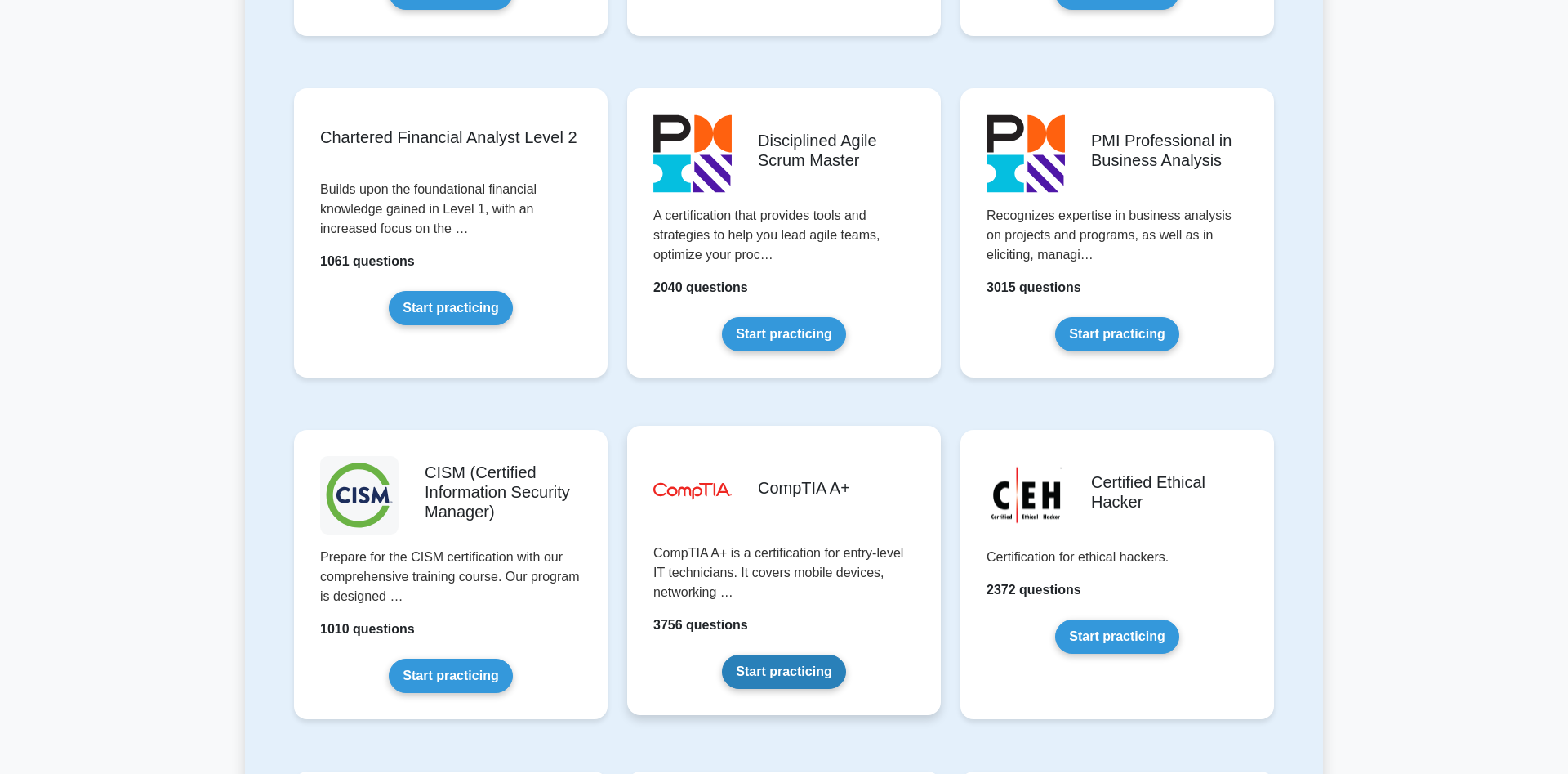
click at [765, 668] on link "Start practicing" at bounding box center [784, 672] width 123 height 35
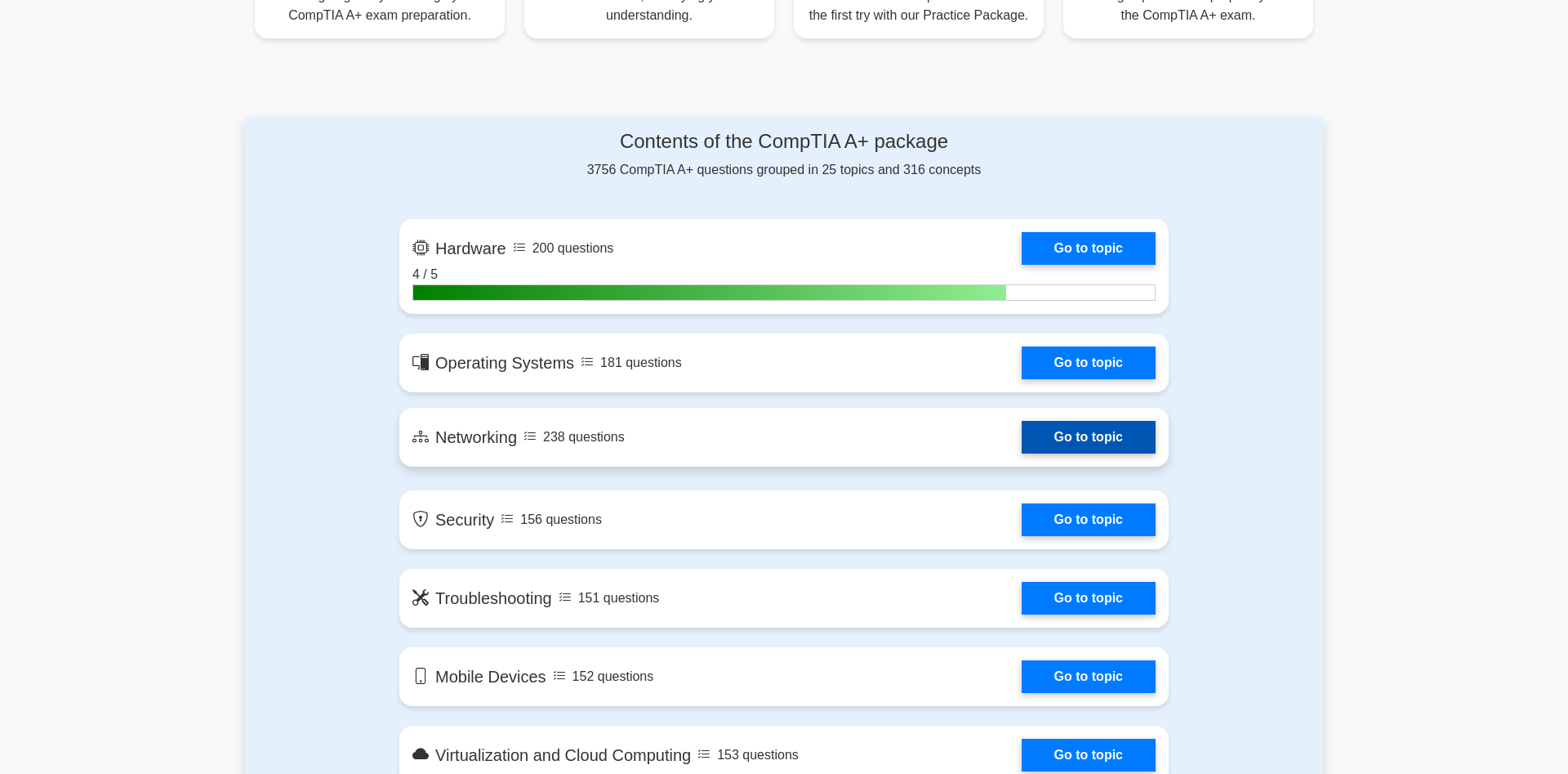
scroll to position [750, 0]
click at [1045, 432] on link "Go to topic" at bounding box center [1088, 436] width 134 height 33
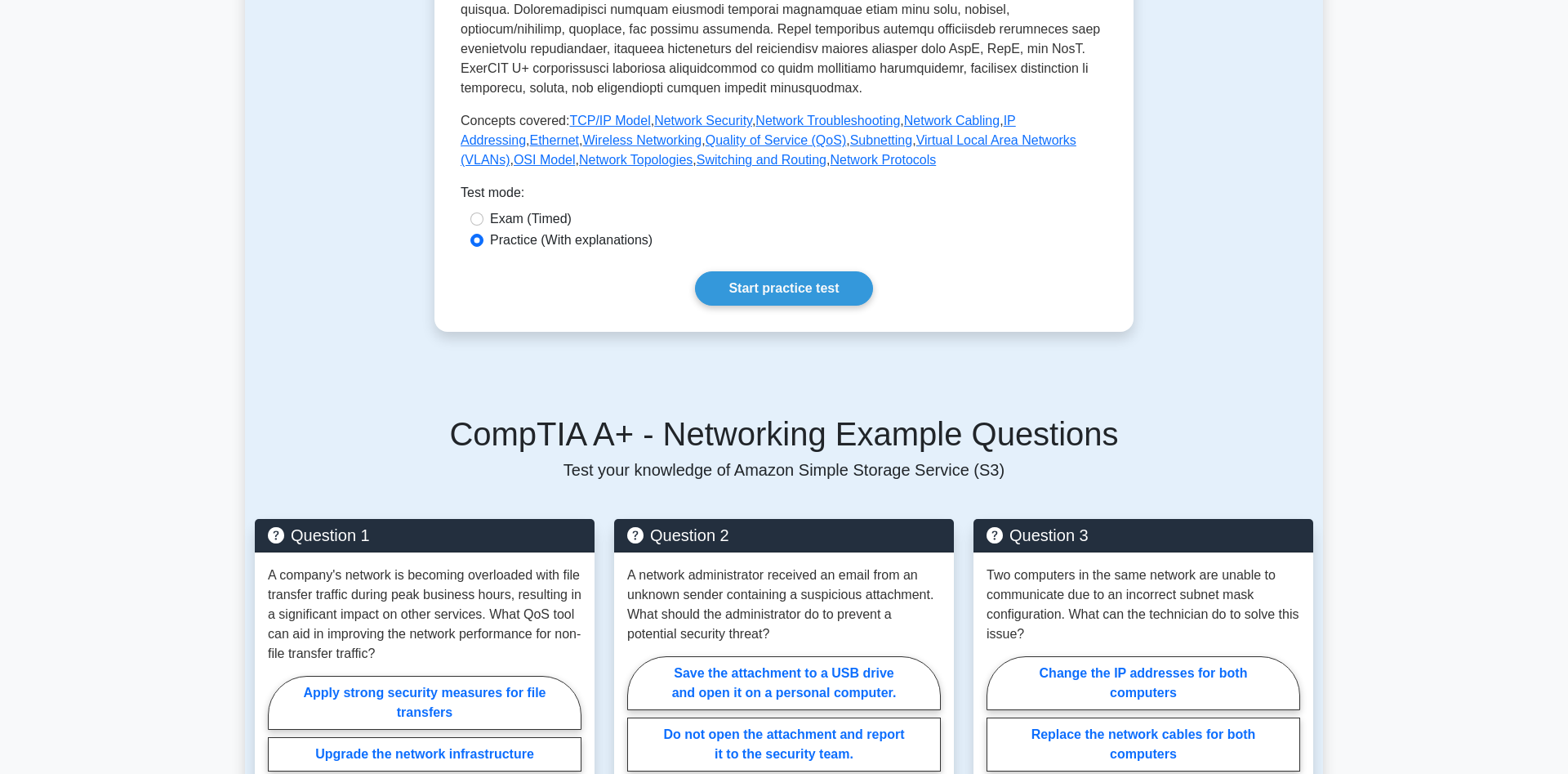
scroll to position [667, 0]
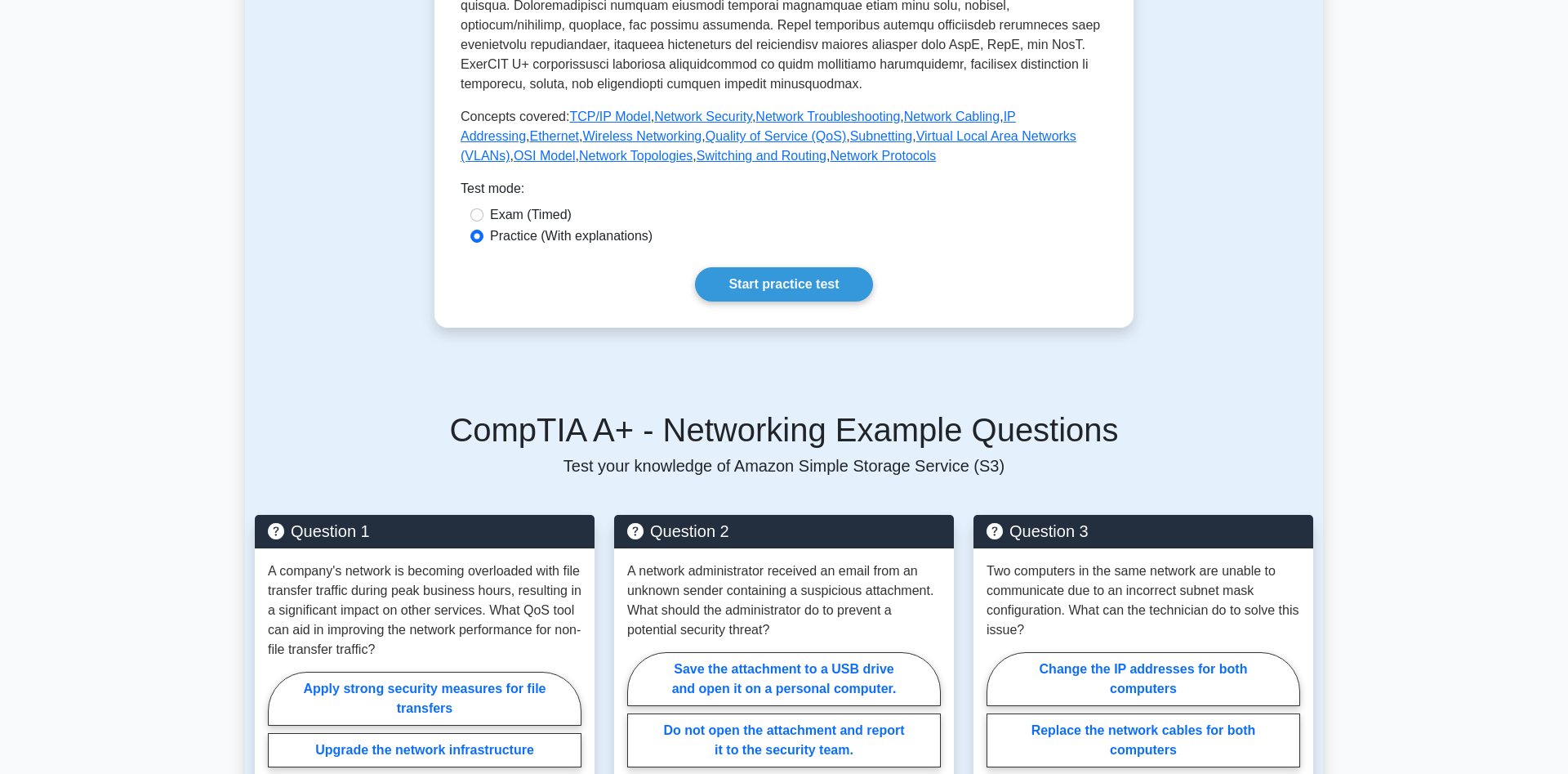
click at [501, 223] on label "Exam (Timed)" at bounding box center [531, 214] width 82 height 19
click at [483, 222] on input "Exam (Timed)" at bounding box center [477, 214] width 13 height 13
radio input "true"
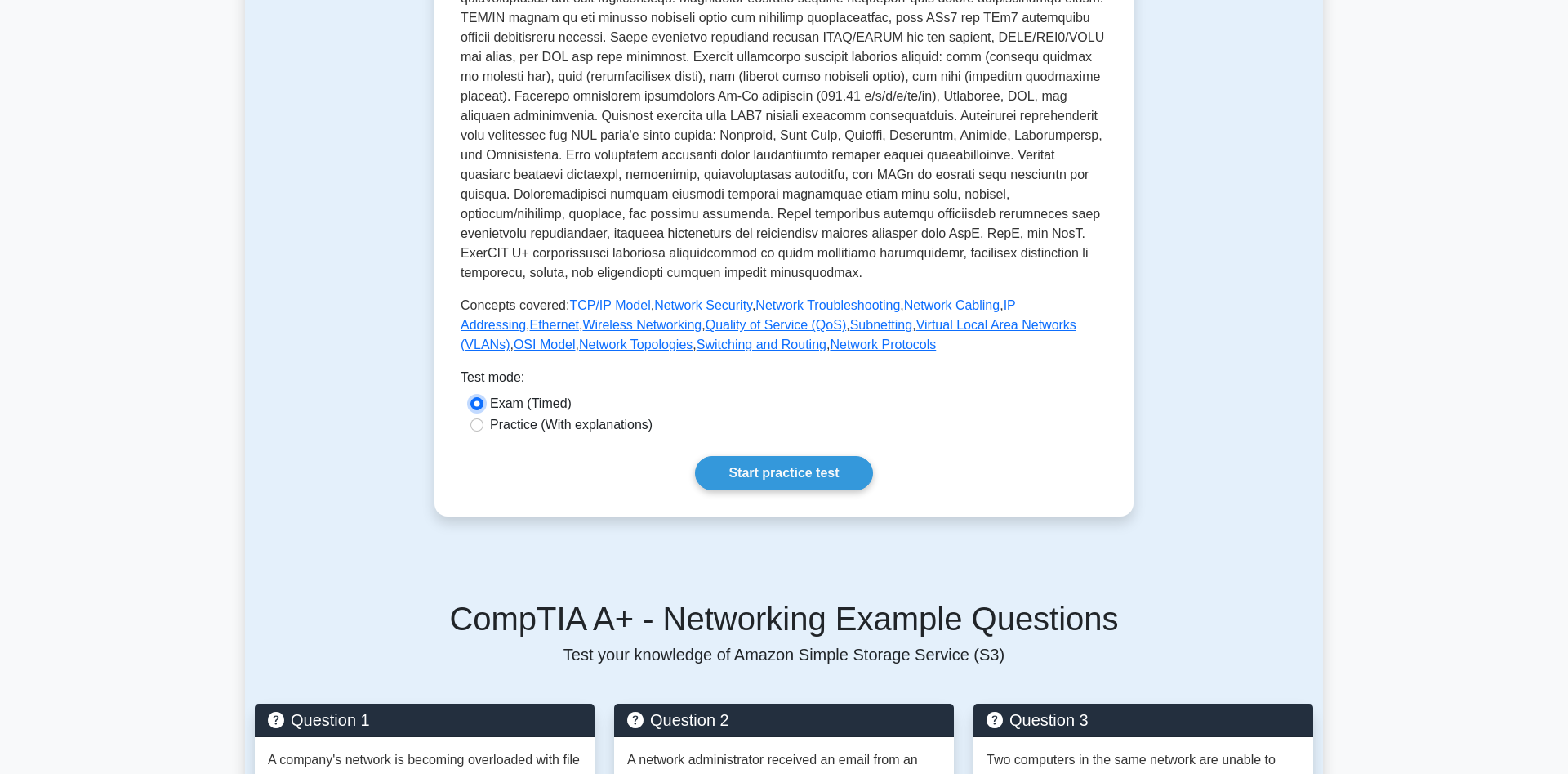
scroll to position [500, 0]
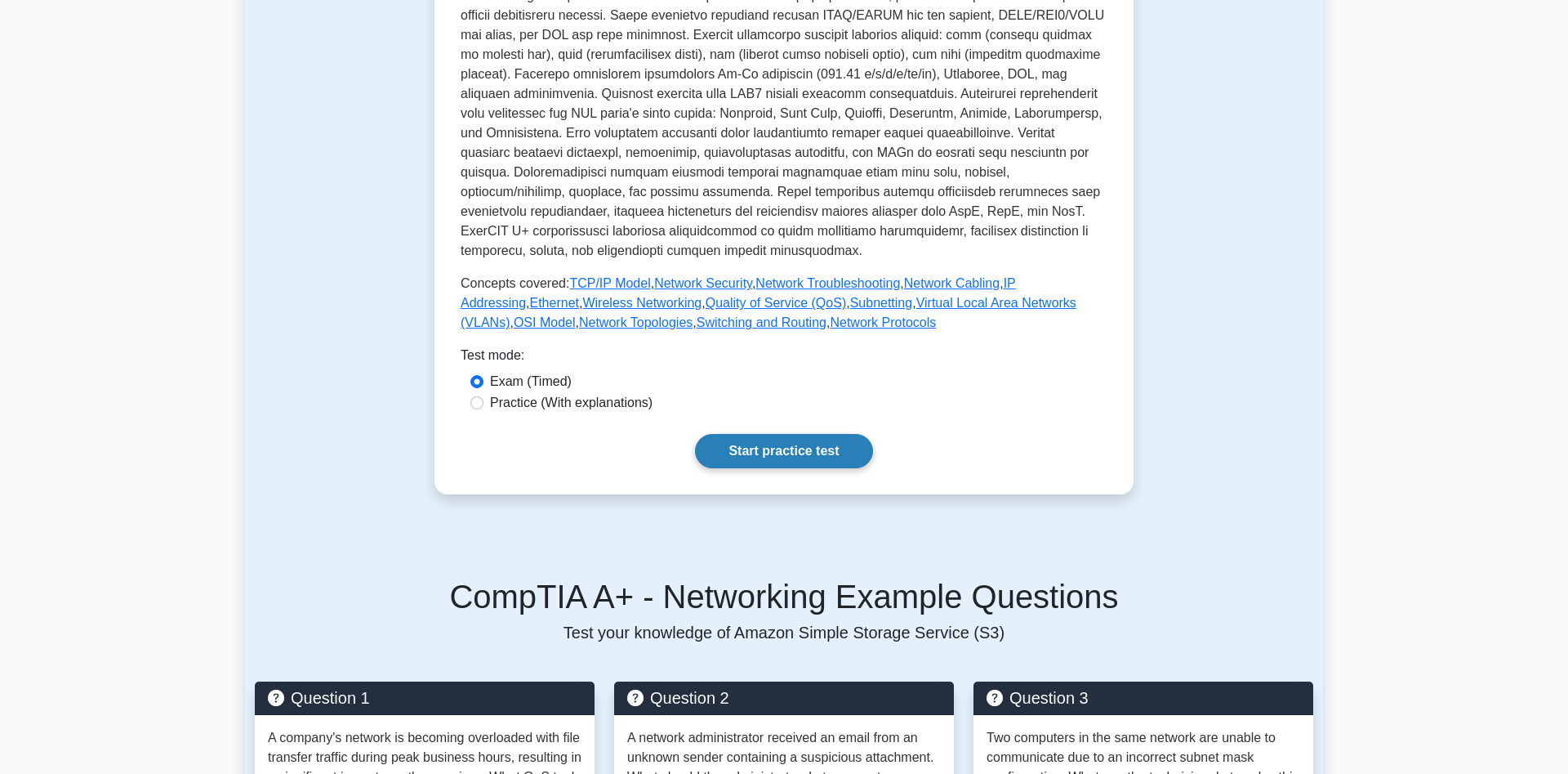
click at [800, 457] on link "Start practice test" at bounding box center [784, 452] width 177 height 35
